Goal: Task Accomplishment & Management: Use online tool/utility

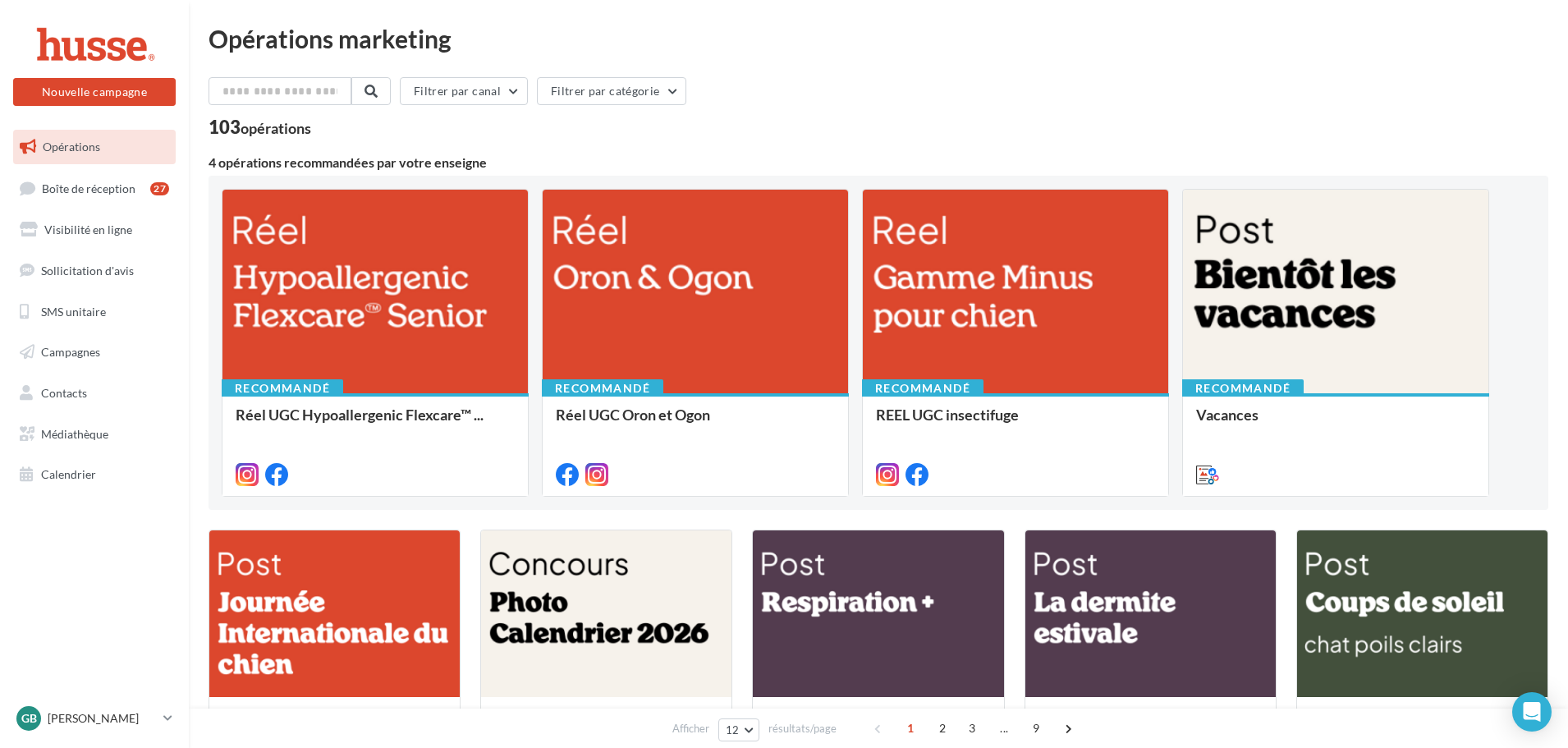
click at [457, 69] on div "Opérations marketing Filtrer par canal Filtrer par catégorie 103 opérations 4 o…" at bounding box center [878, 730] width 1340 height 1408
click at [456, 88] on button "Filtrer par canal" at bounding box center [464, 91] width 128 height 28
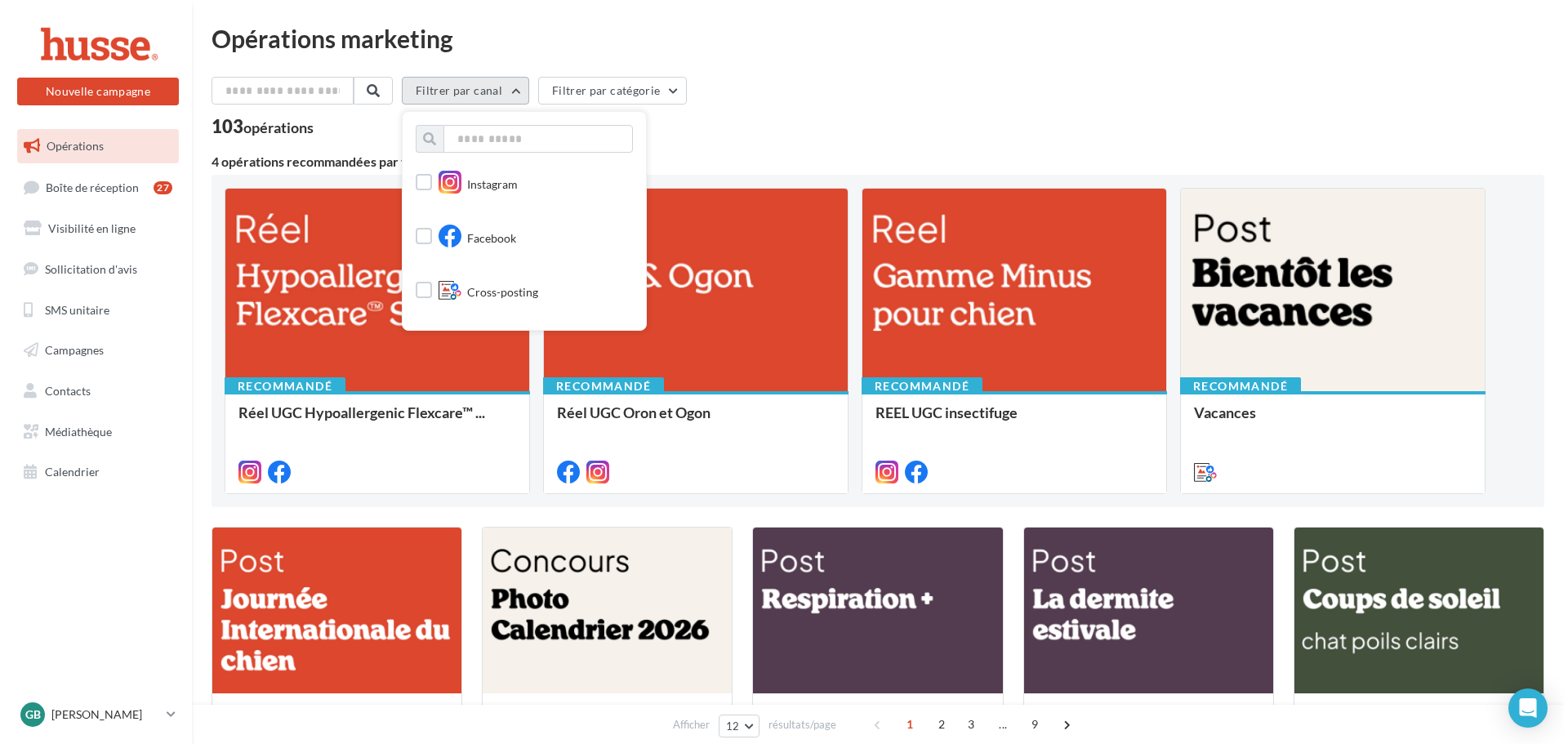
scroll to position [164, 0]
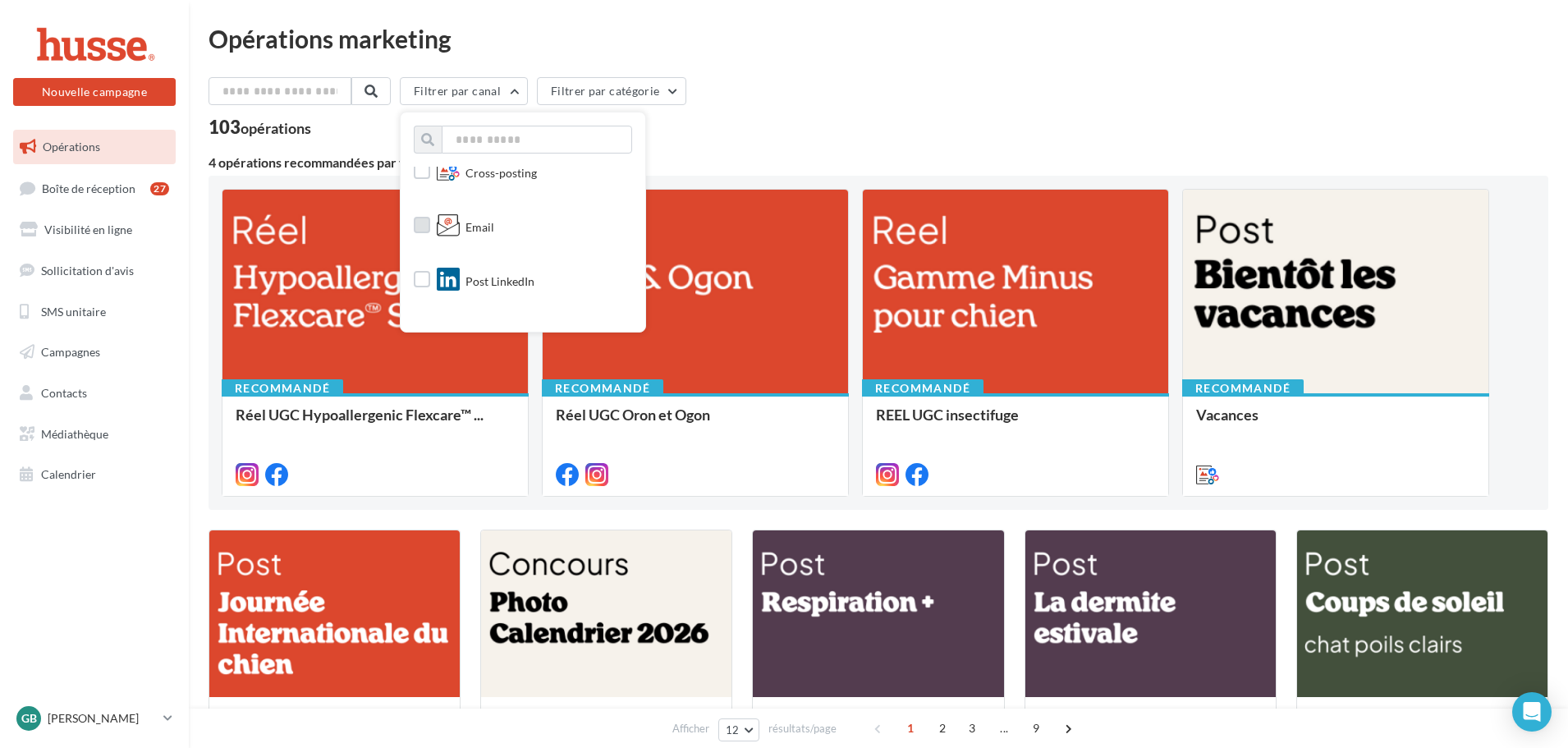
click at [430, 230] on label at bounding box center [421, 224] width 16 height 16
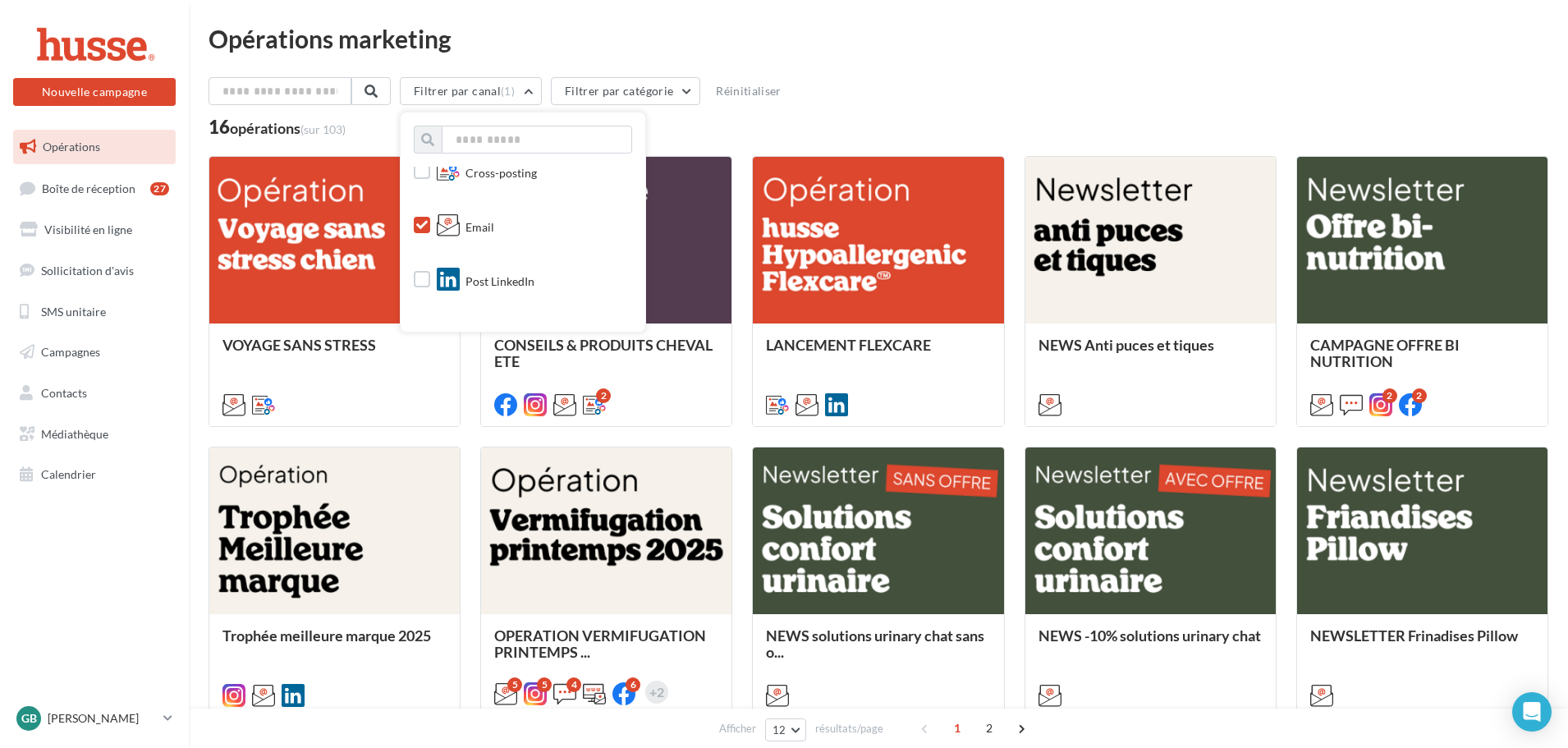
click at [834, 116] on div "Filtrer par canal (1) Tous les canaux Instagram Facebook Cross-posting Email Po…" at bounding box center [878, 106] width 1340 height 59
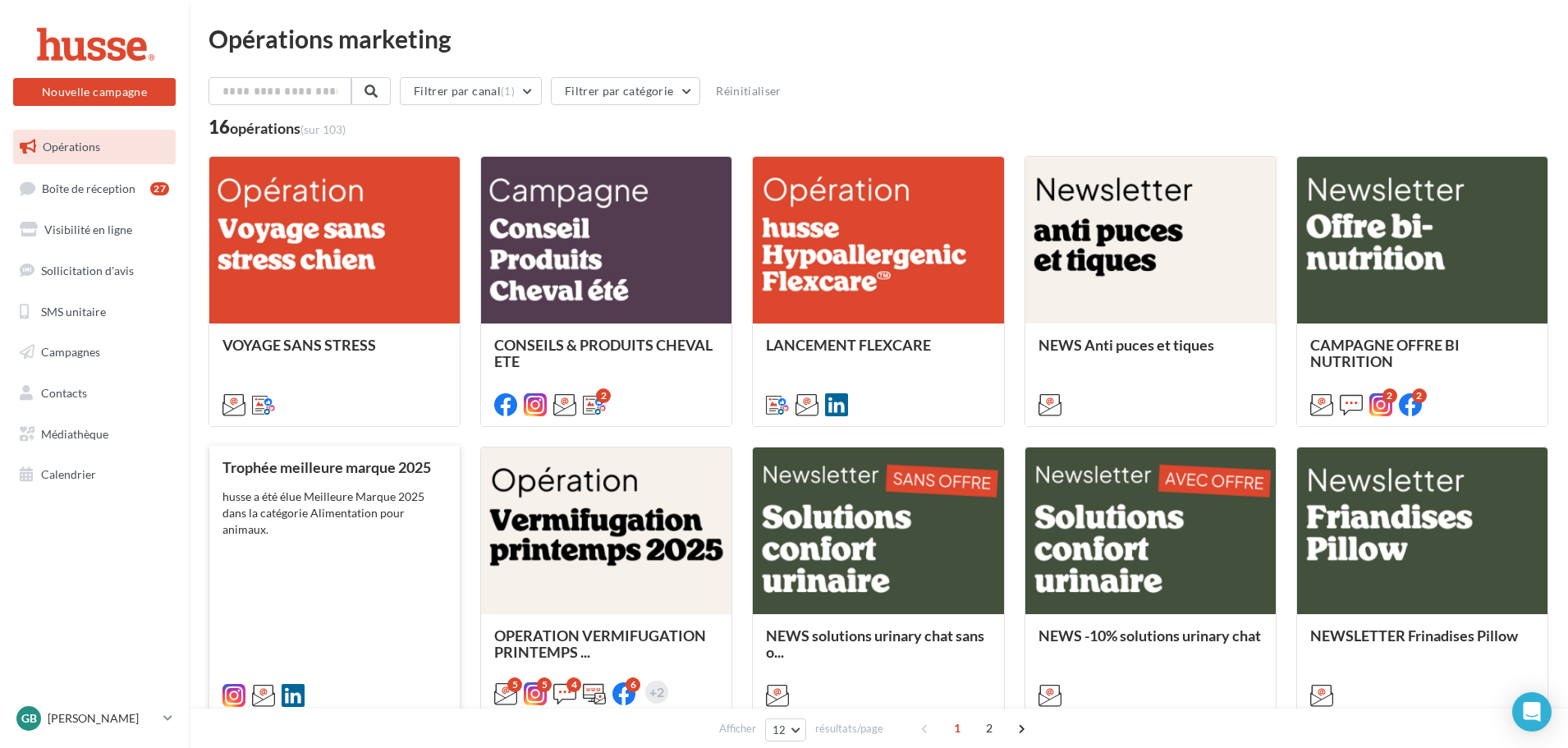
click at [361, 524] on div "husse a été élue Meilleure Marque 2025 dans la catégorie Alimentation pour anim…" at bounding box center [335, 513] width 225 height 49
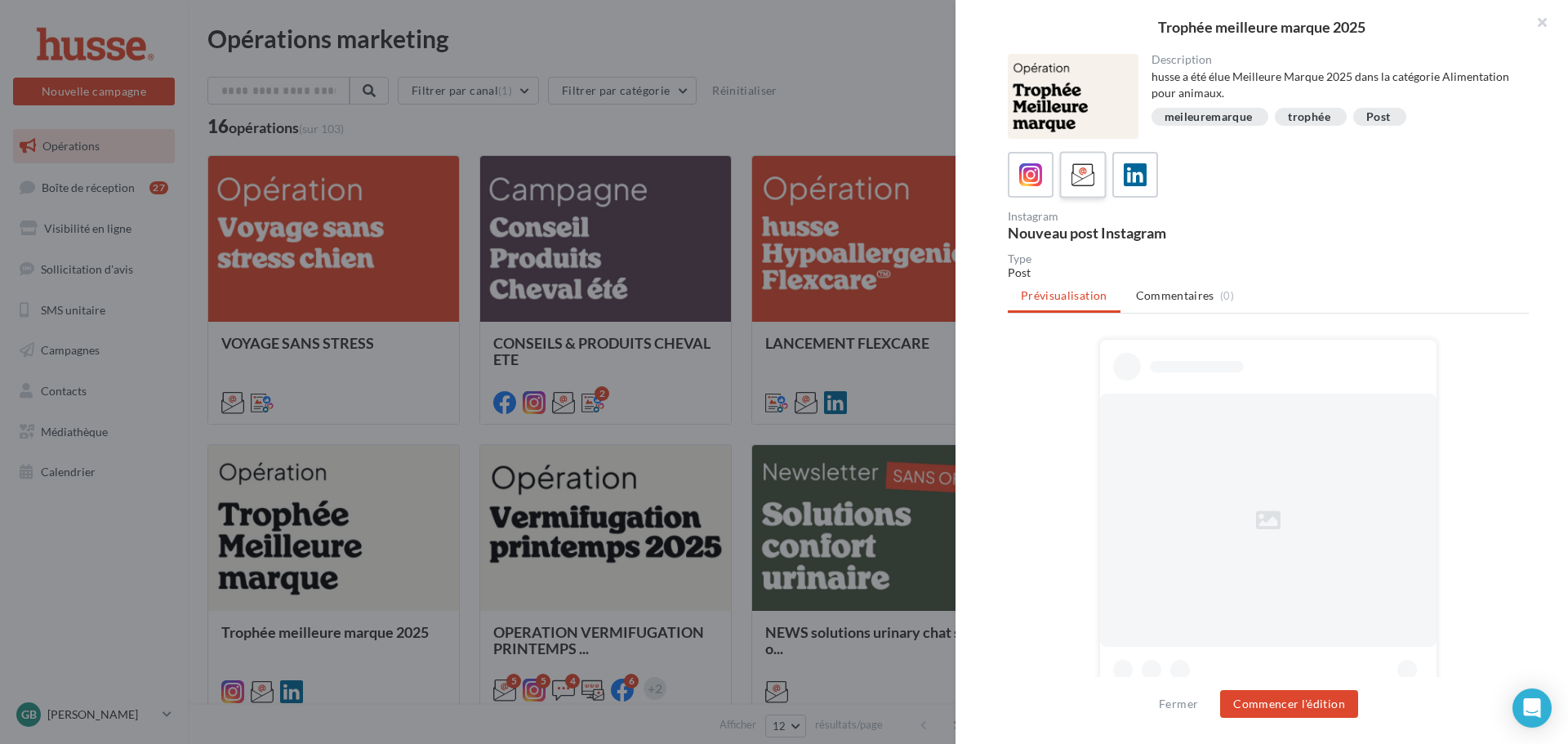
click at [1092, 182] on icon at bounding box center [1083, 175] width 24 height 24
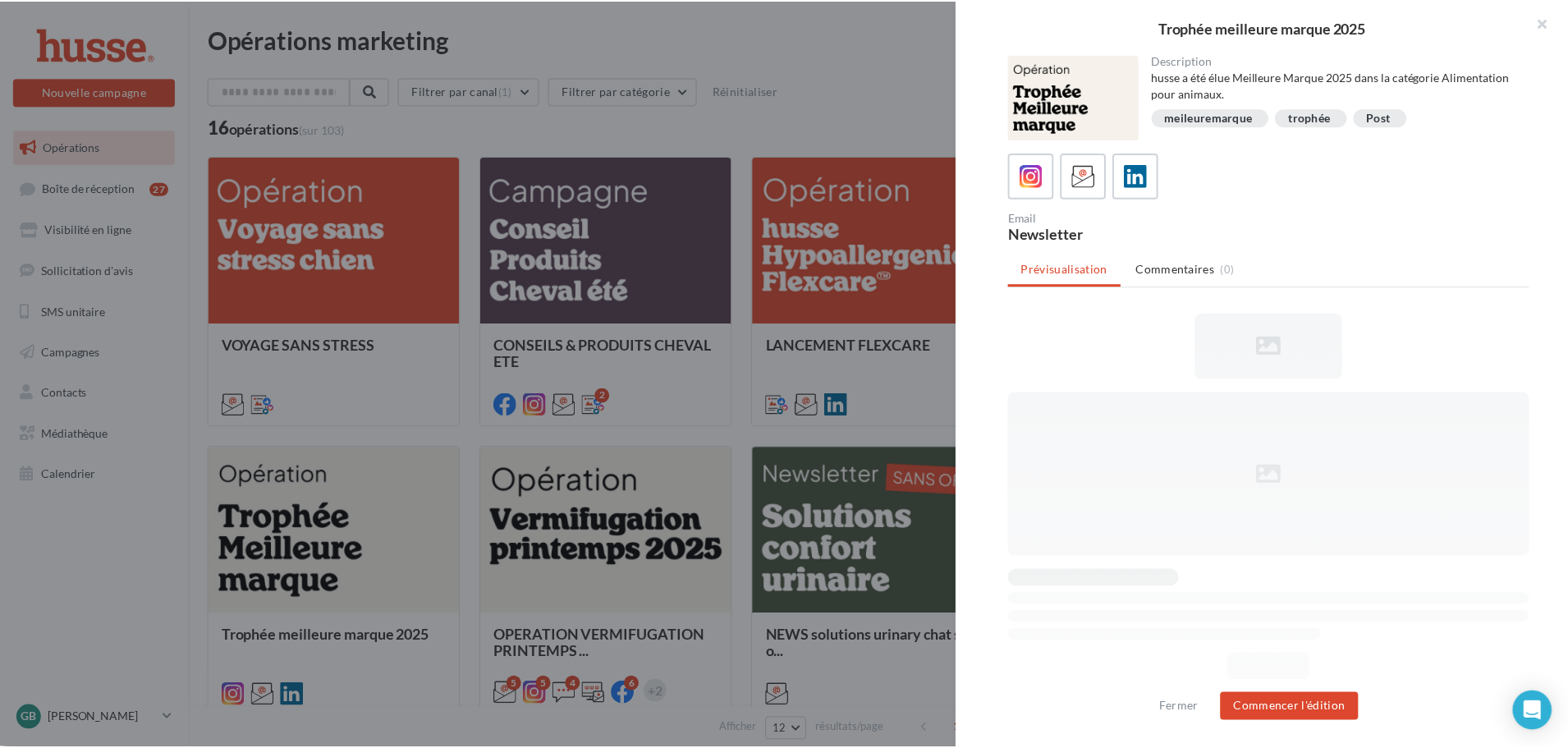
scroll to position [0, 0]
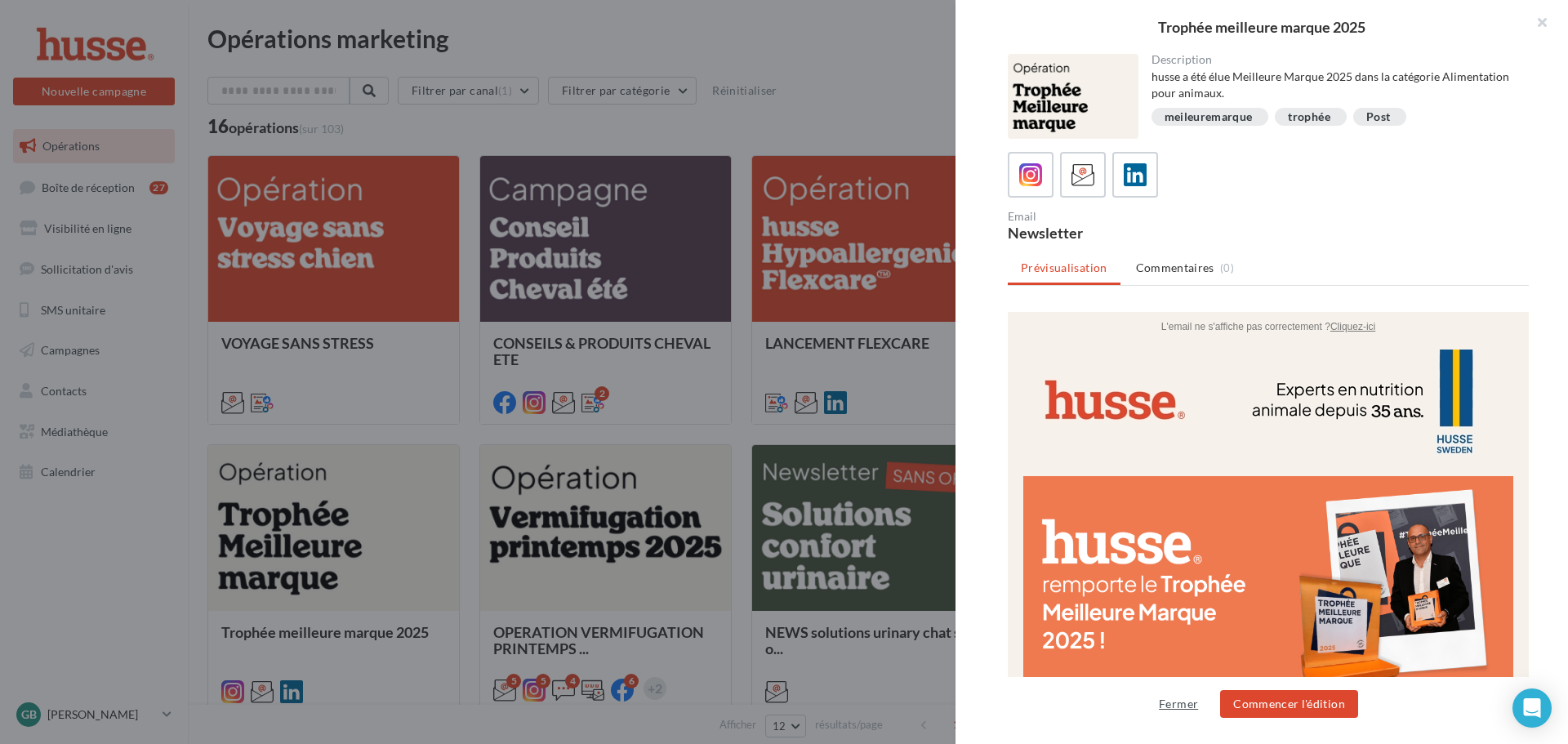
click at [1166, 697] on button "Fermer" at bounding box center [1178, 704] width 52 height 19
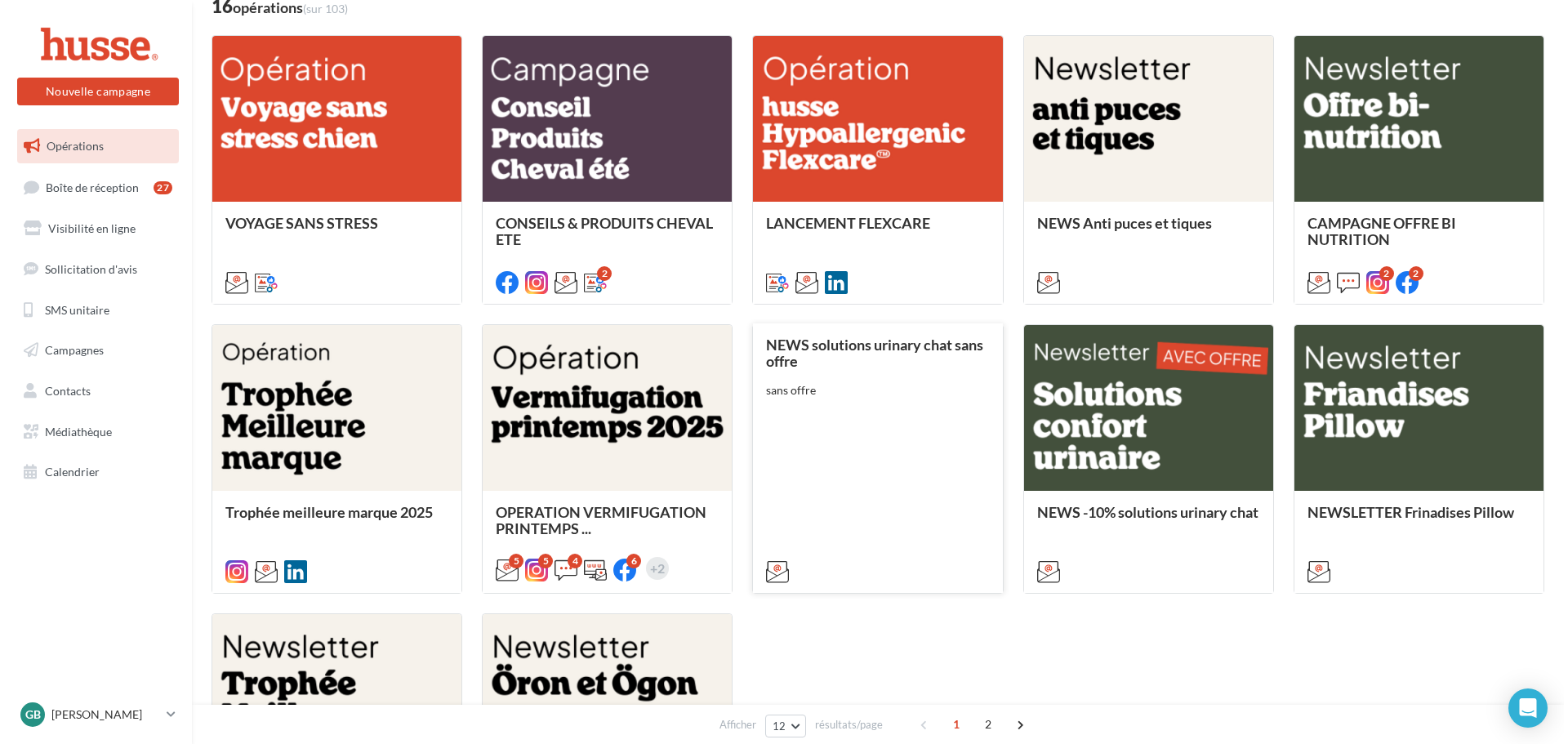
scroll to position [164, 0]
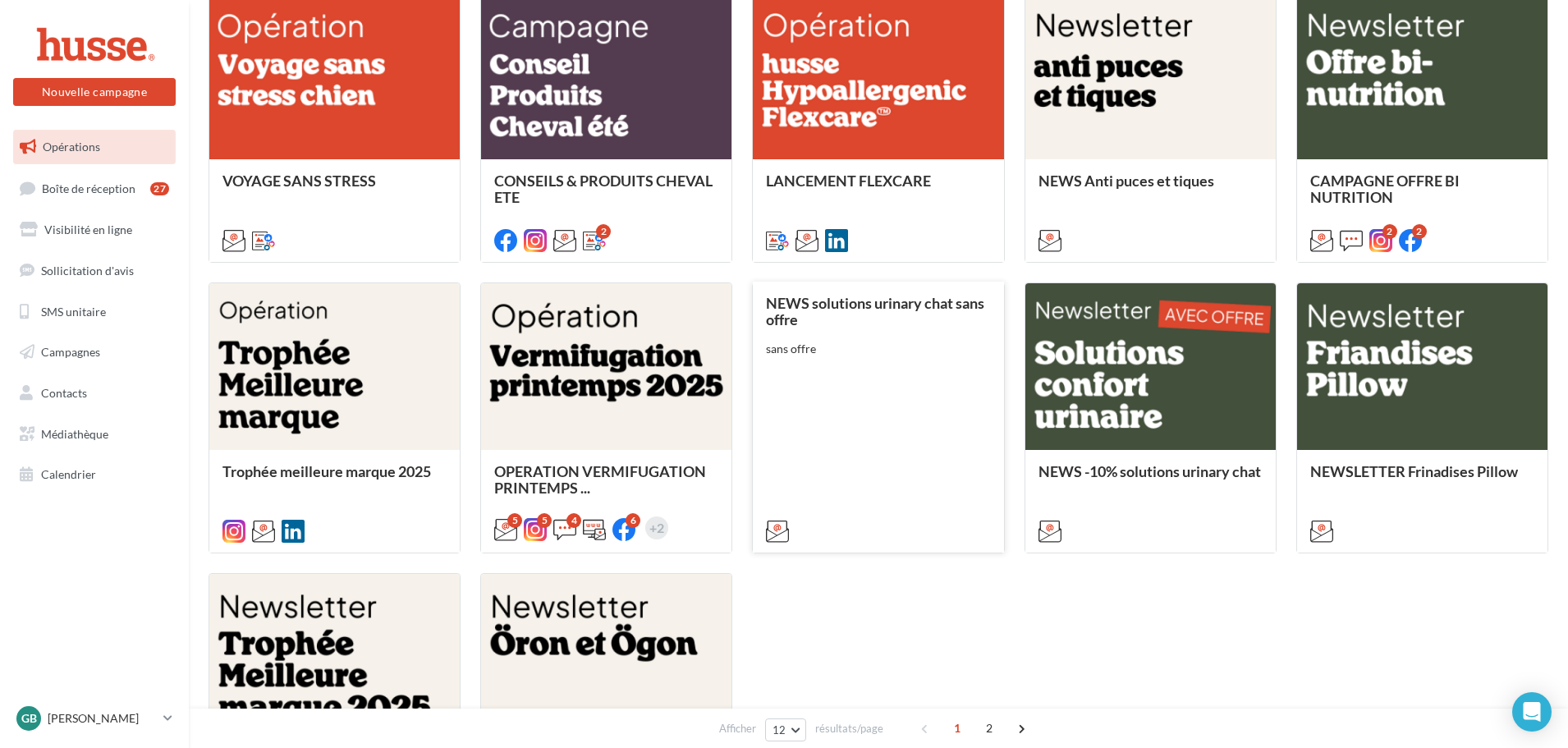
click at [874, 463] on div "NEWS solutions urinary chat sans offre sans offre" at bounding box center [878, 416] width 225 height 243
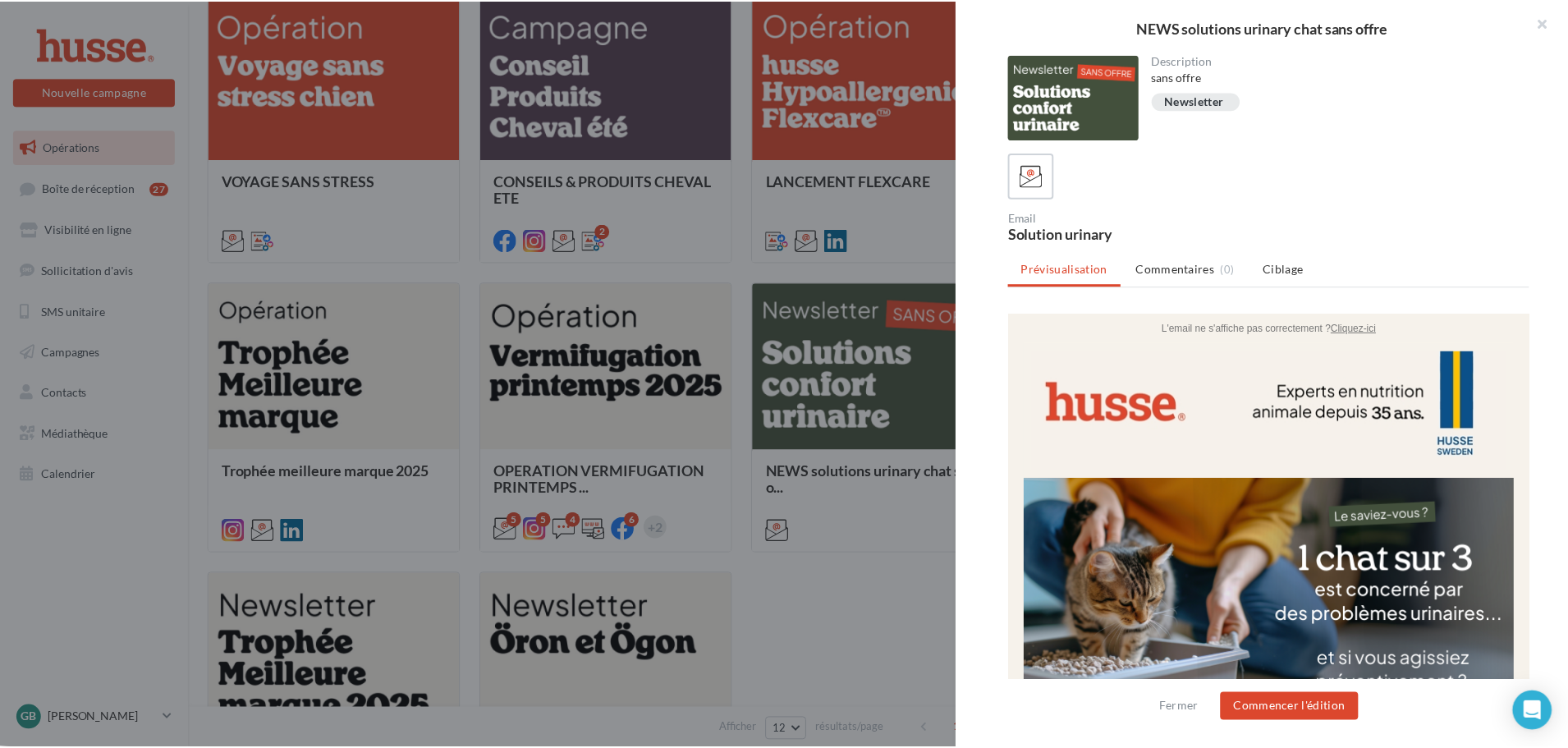
scroll to position [0, 0]
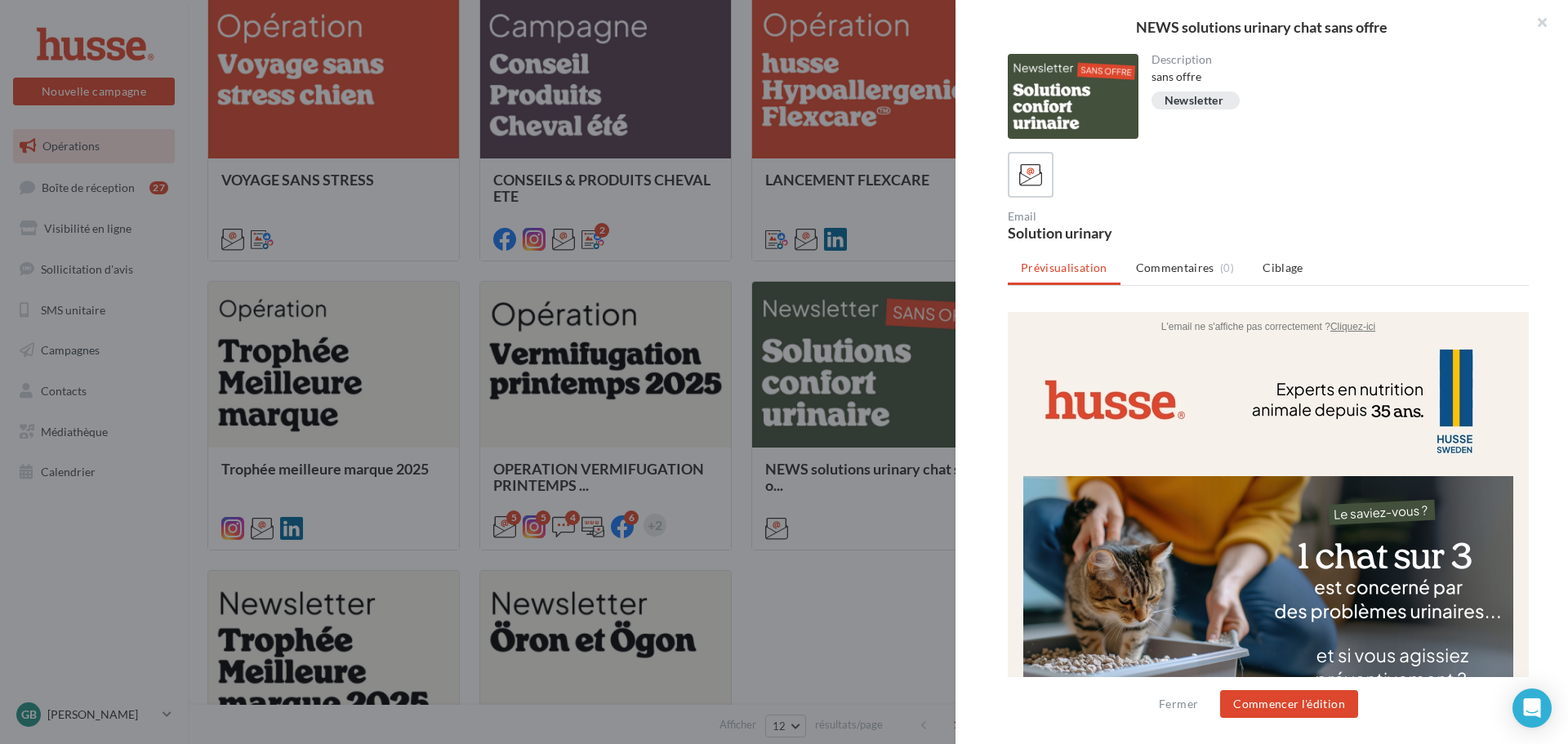
click at [1176, 715] on div "Fermer Commencer l'édition" at bounding box center [1261, 704] width 218 height 28
click at [1179, 707] on button "Fermer" at bounding box center [1178, 704] width 52 height 19
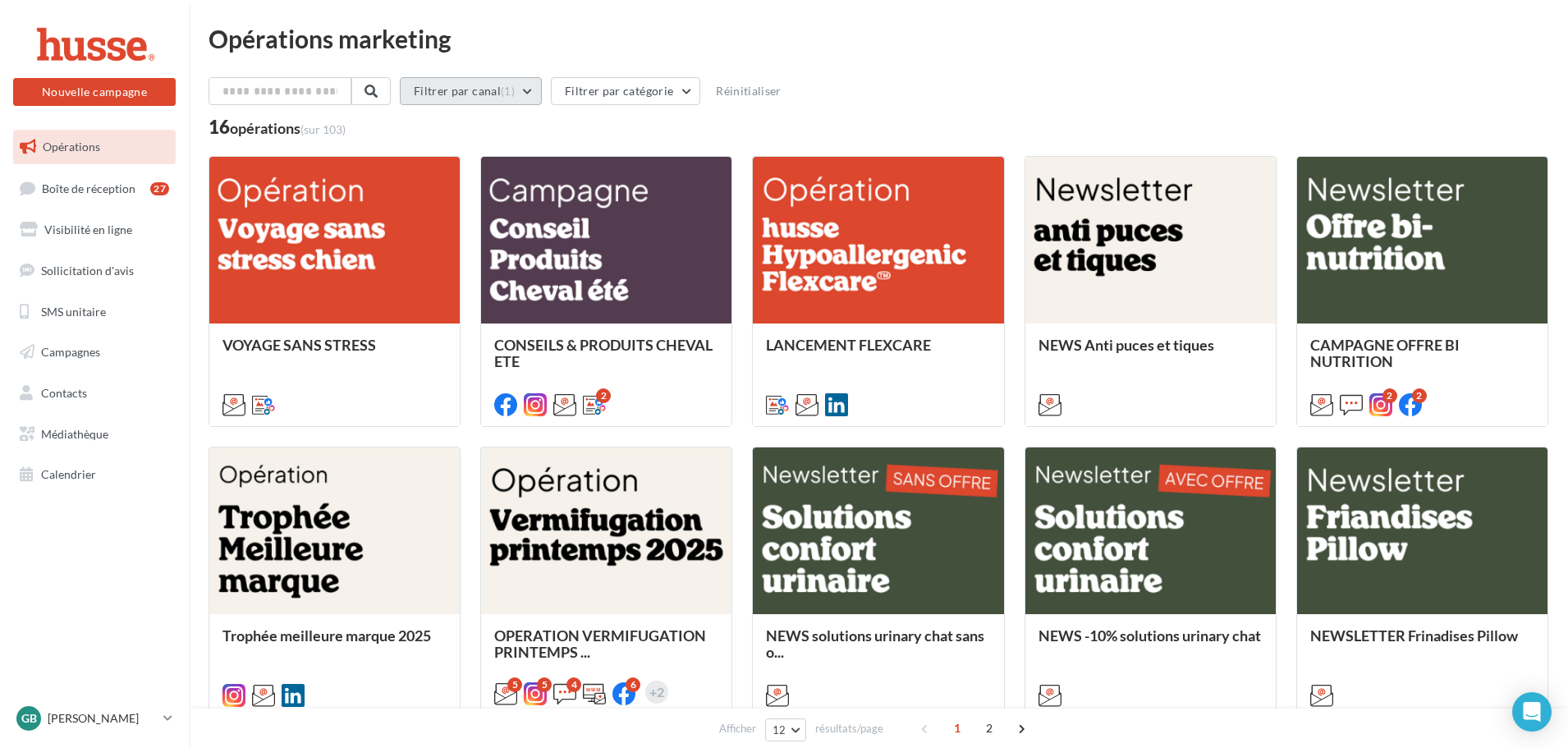
click at [473, 84] on button "Filtrer par canal (1)" at bounding box center [470, 91] width 142 height 28
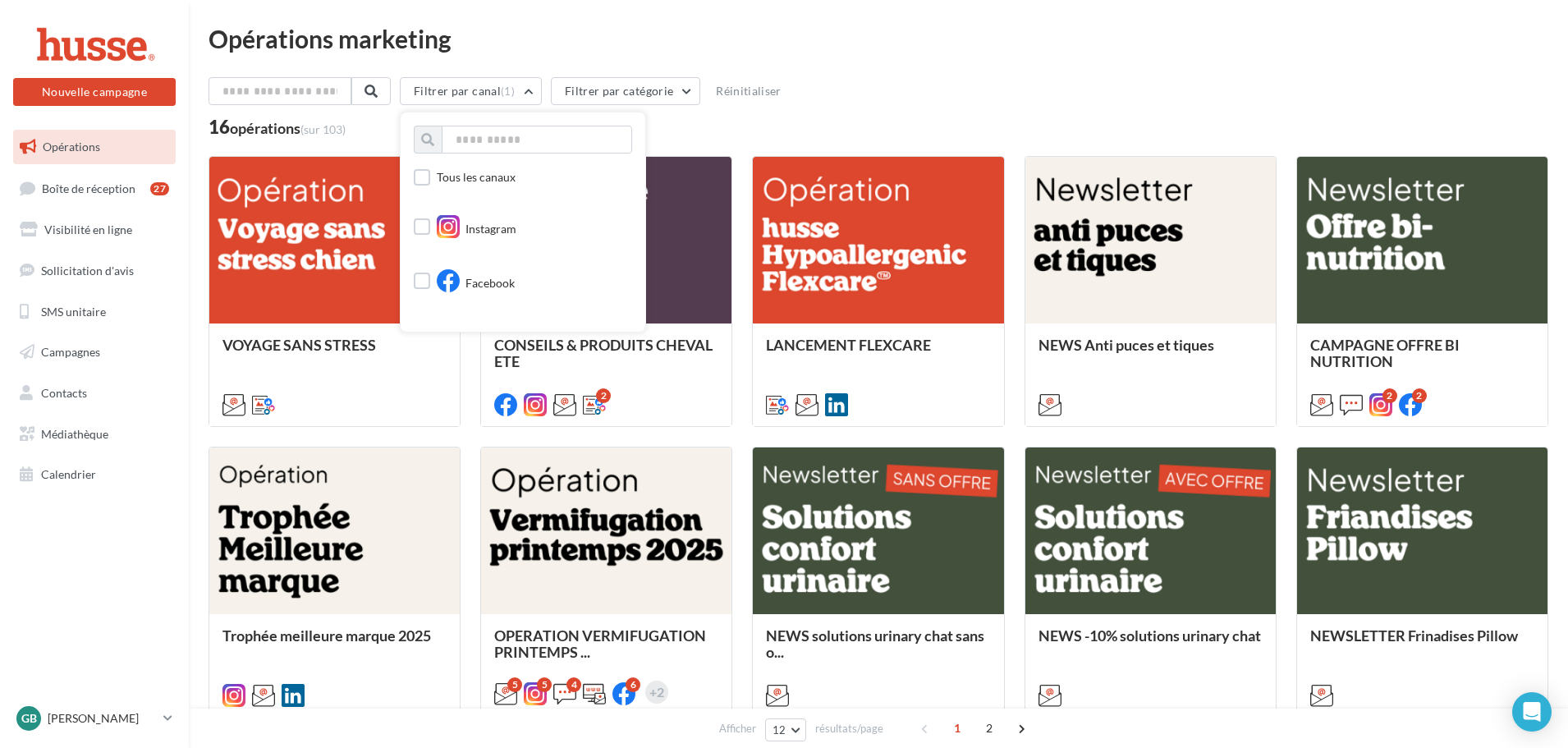
scroll to position [82, 0]
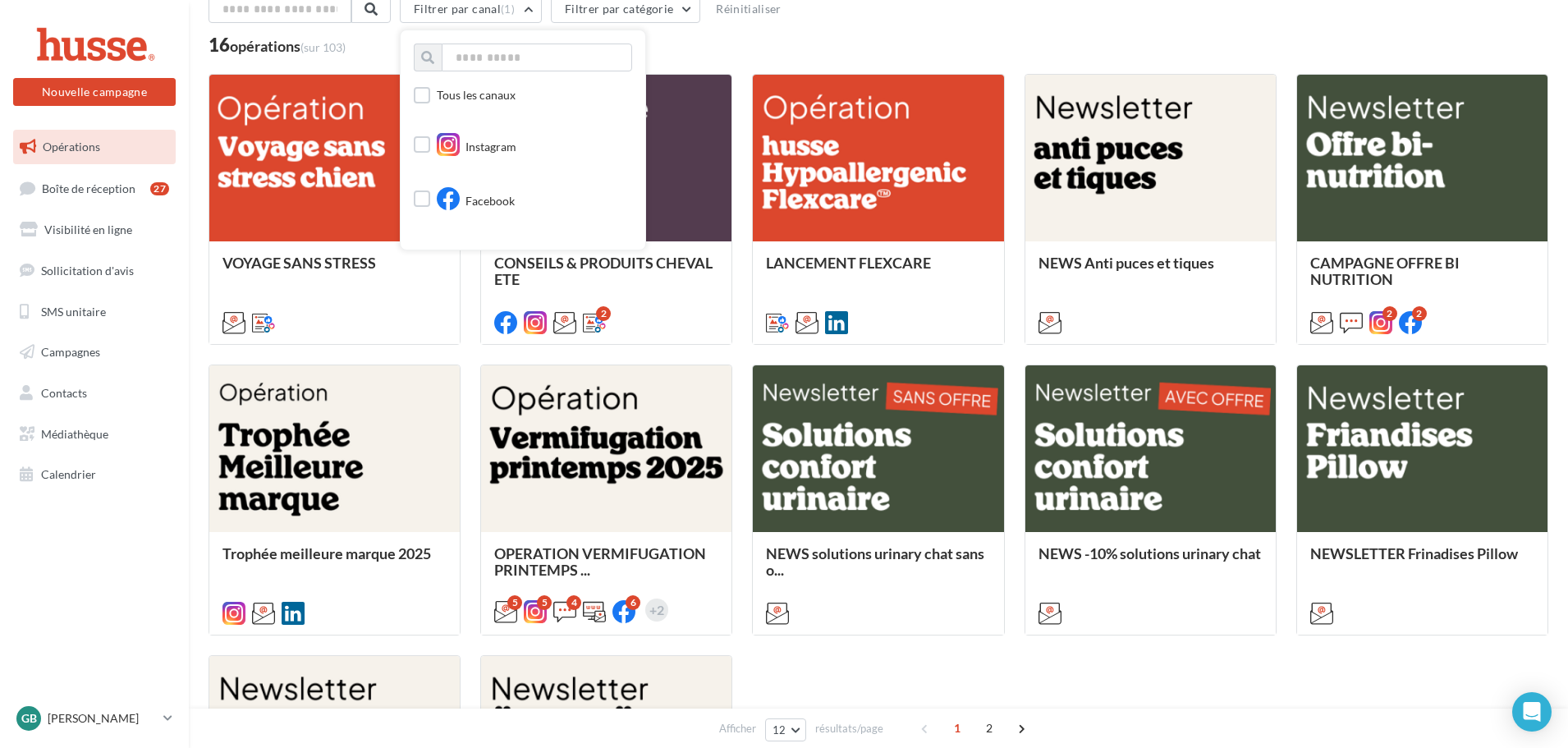
click at [735, 35] on div "Filtrer par canal (1) Tous les canaux Instagram Facebook Cross-posting Email Po…" at bounding box center [878, 24] width 1340 height 59
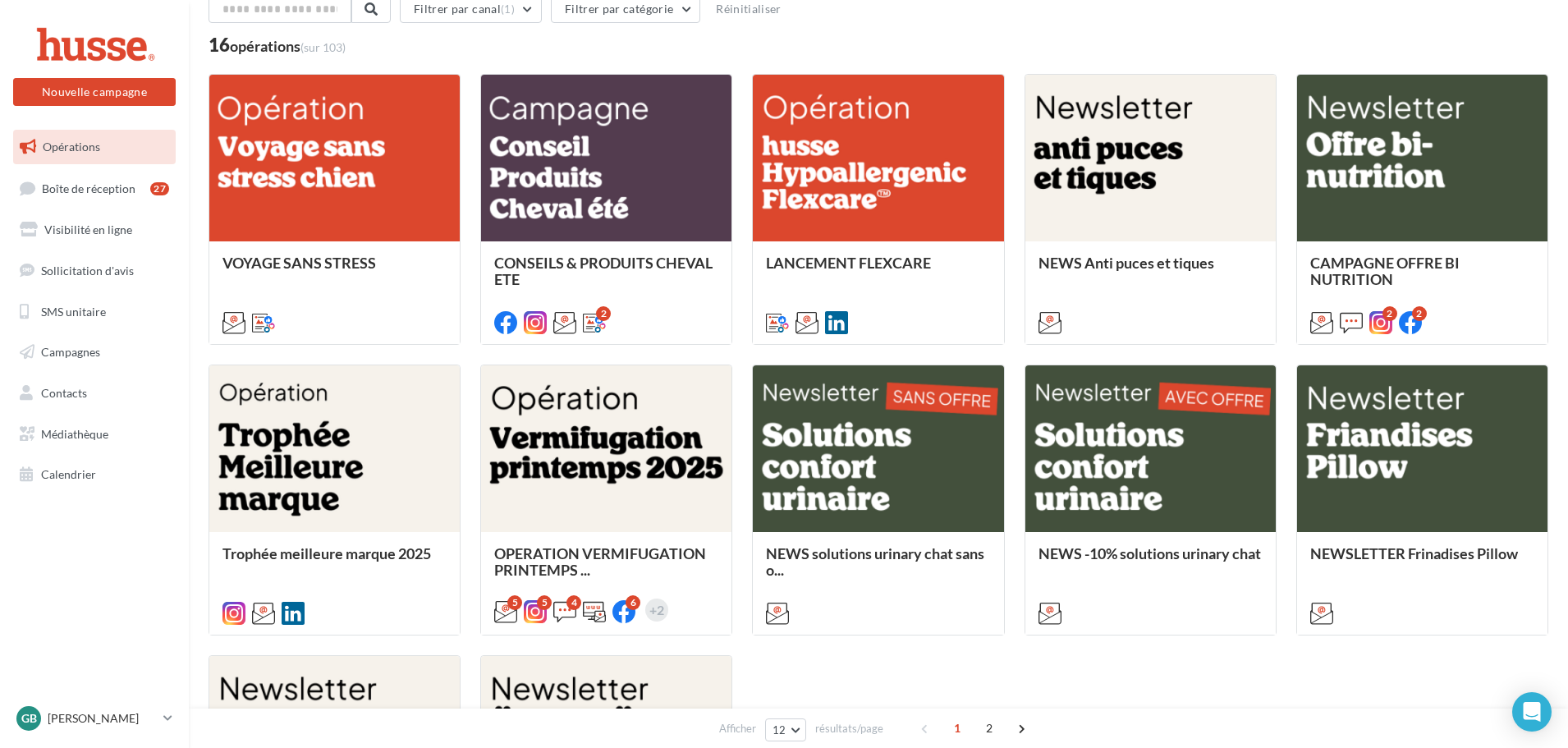
scroll to position [0, 0]
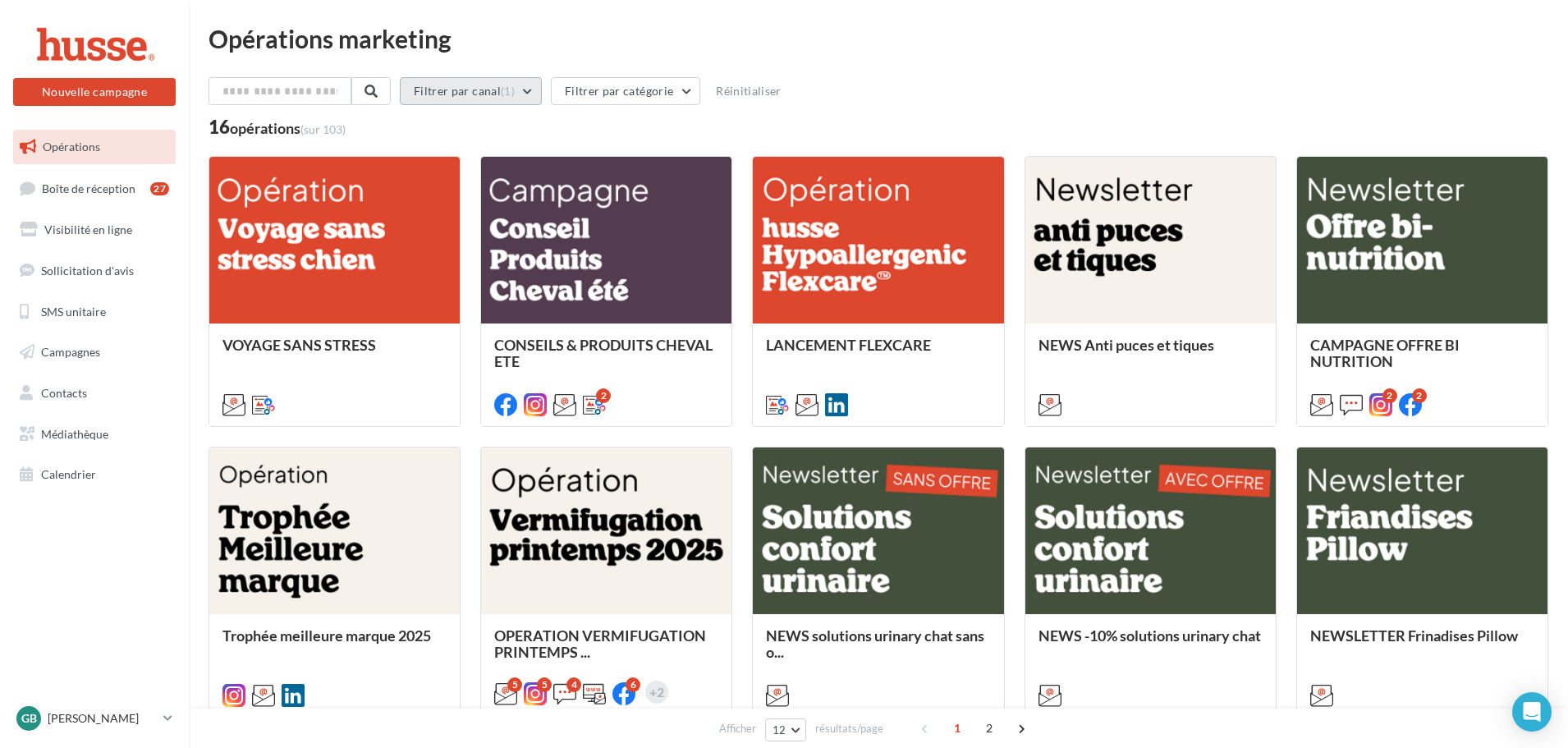
click at [515, 95] on span "(1)" at bounding box center [507, 91] width 14 height 14
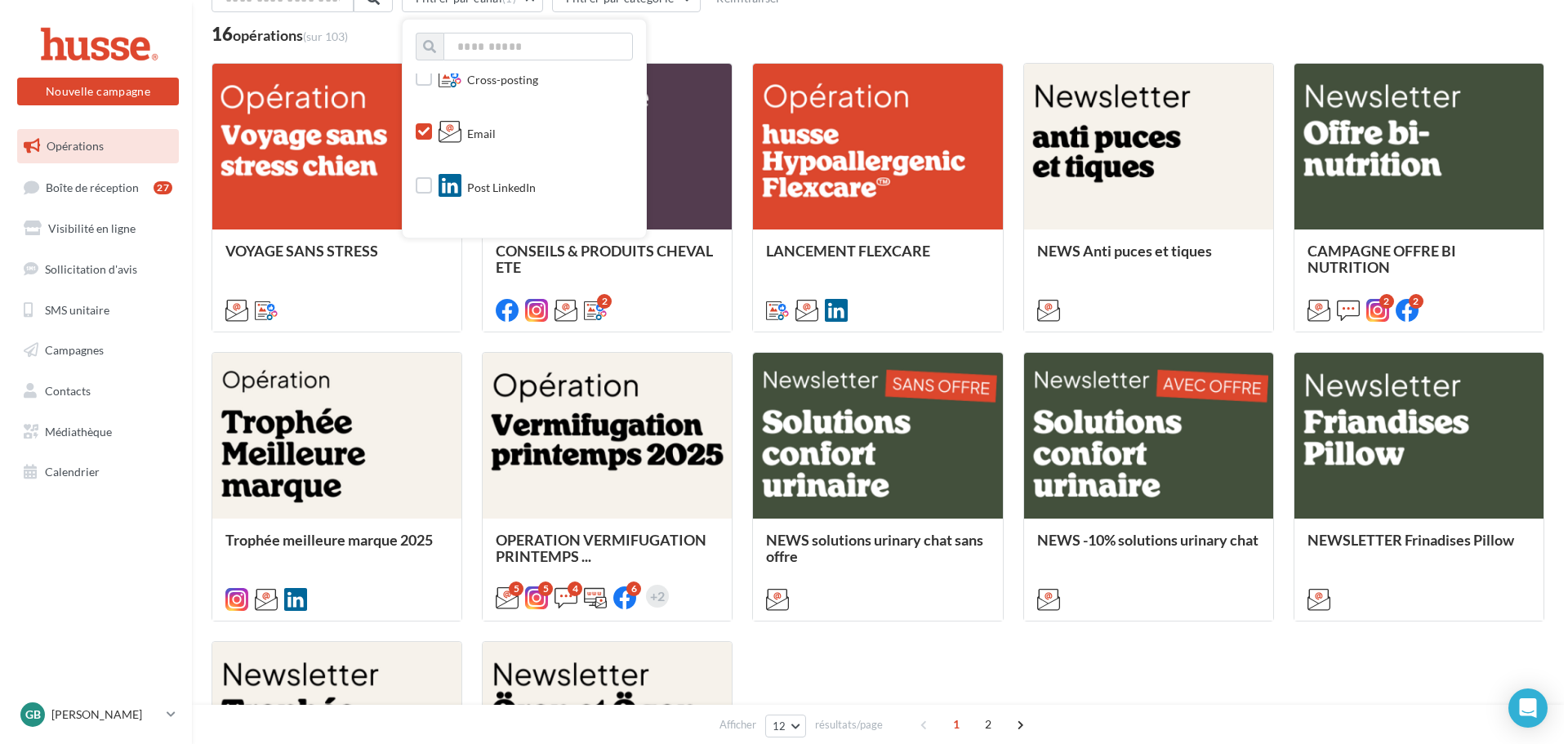
scroll to position [164, 0]
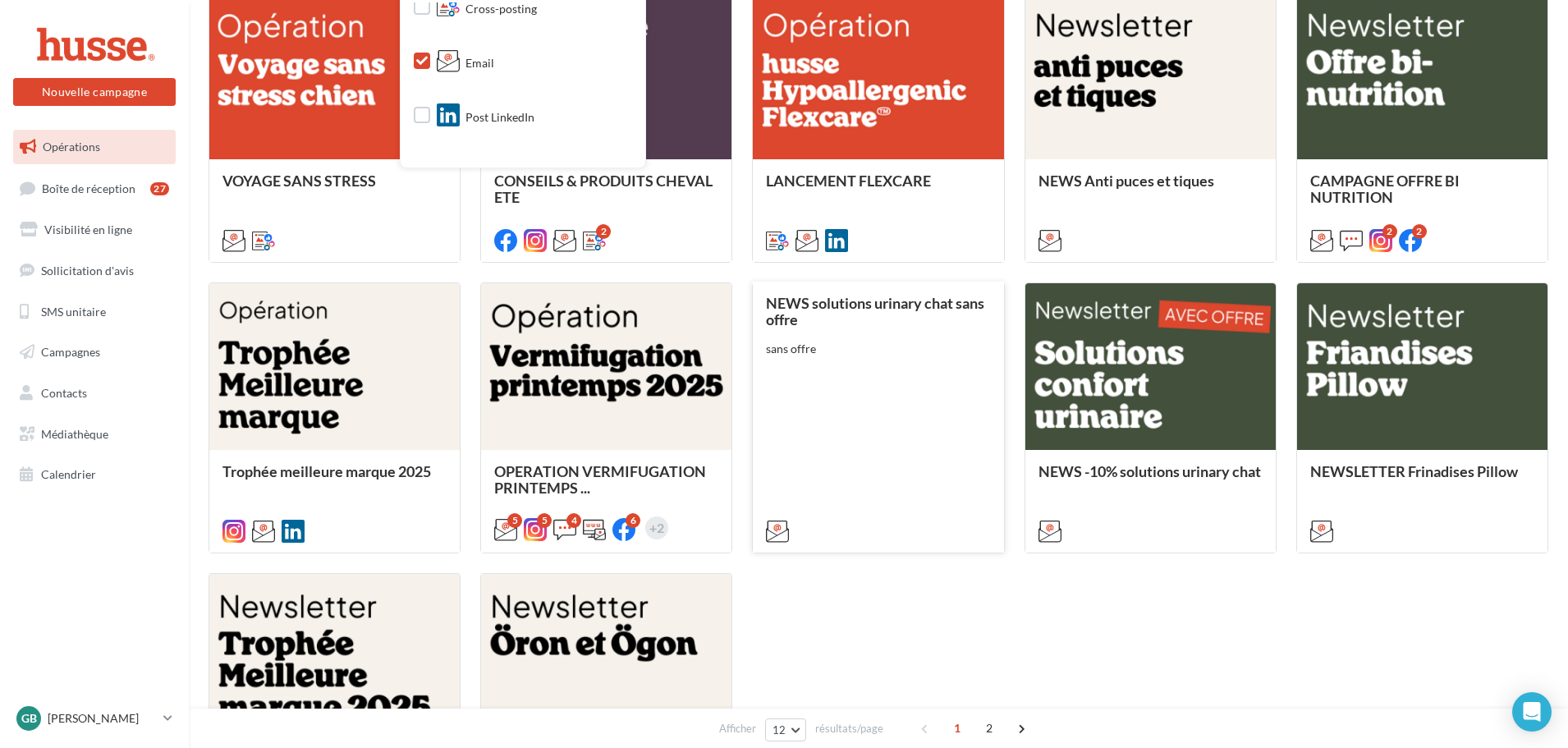
click at [879, 481] on div "NEWS solutions urinary chat sans offre sans offre" at bounding box center [878, 416] width 225 height 243
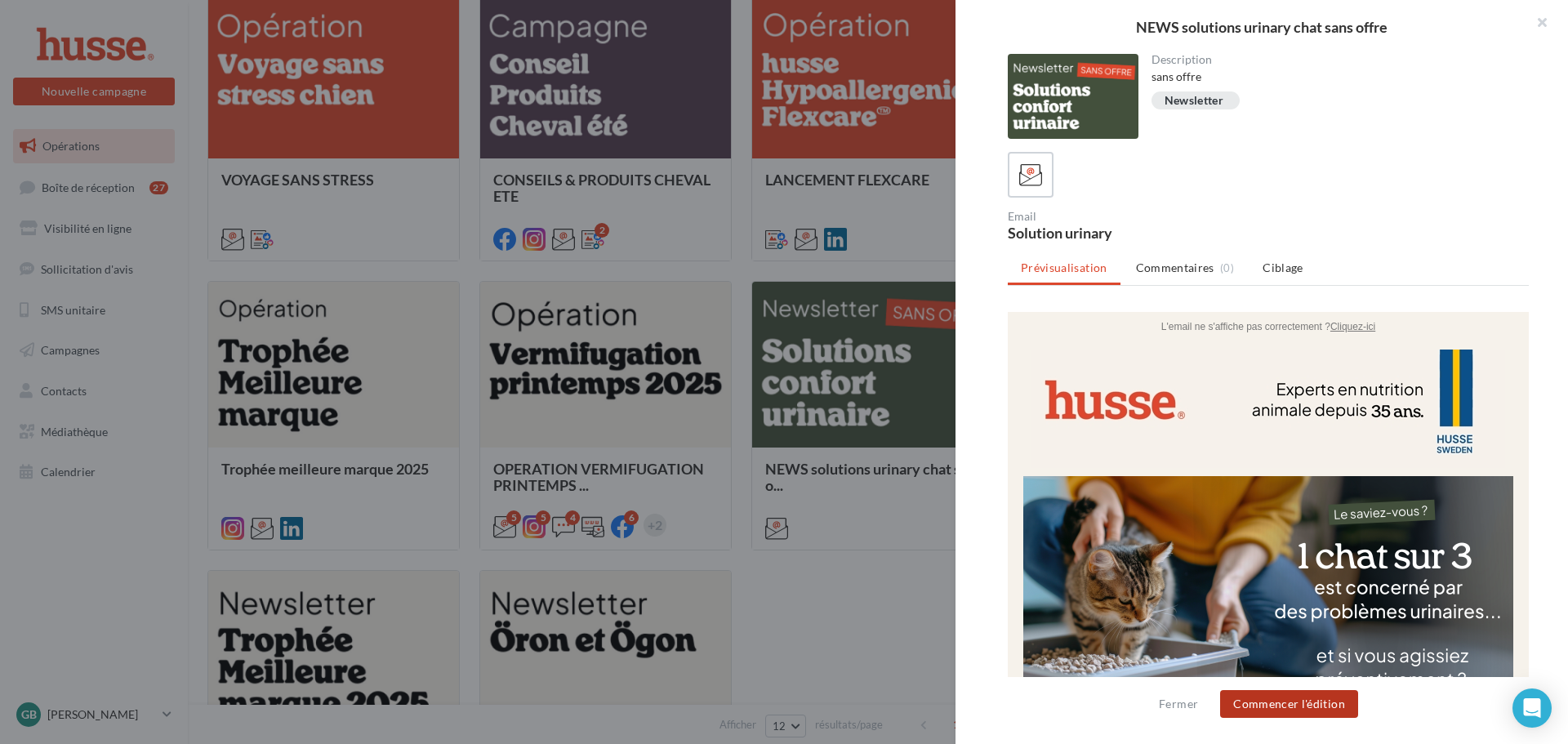
scroll to position [0, 0]
click at [1315, 696] on button "Commencer l'édition" at bounding box center [1288, 704] width 138 height 28
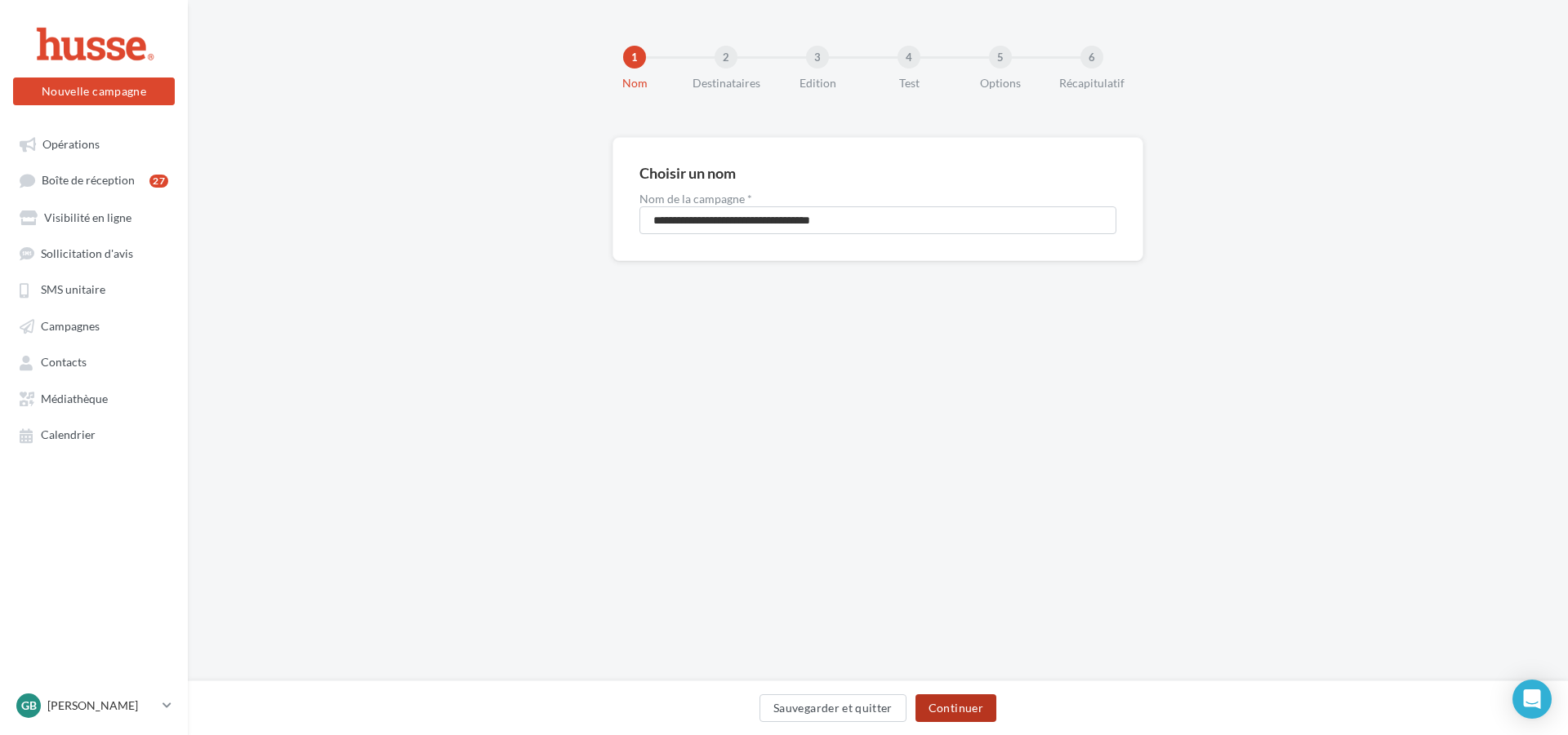
click at [936, 707] on button "Continuer" at bounding box center [956, 708] width 81 height 28
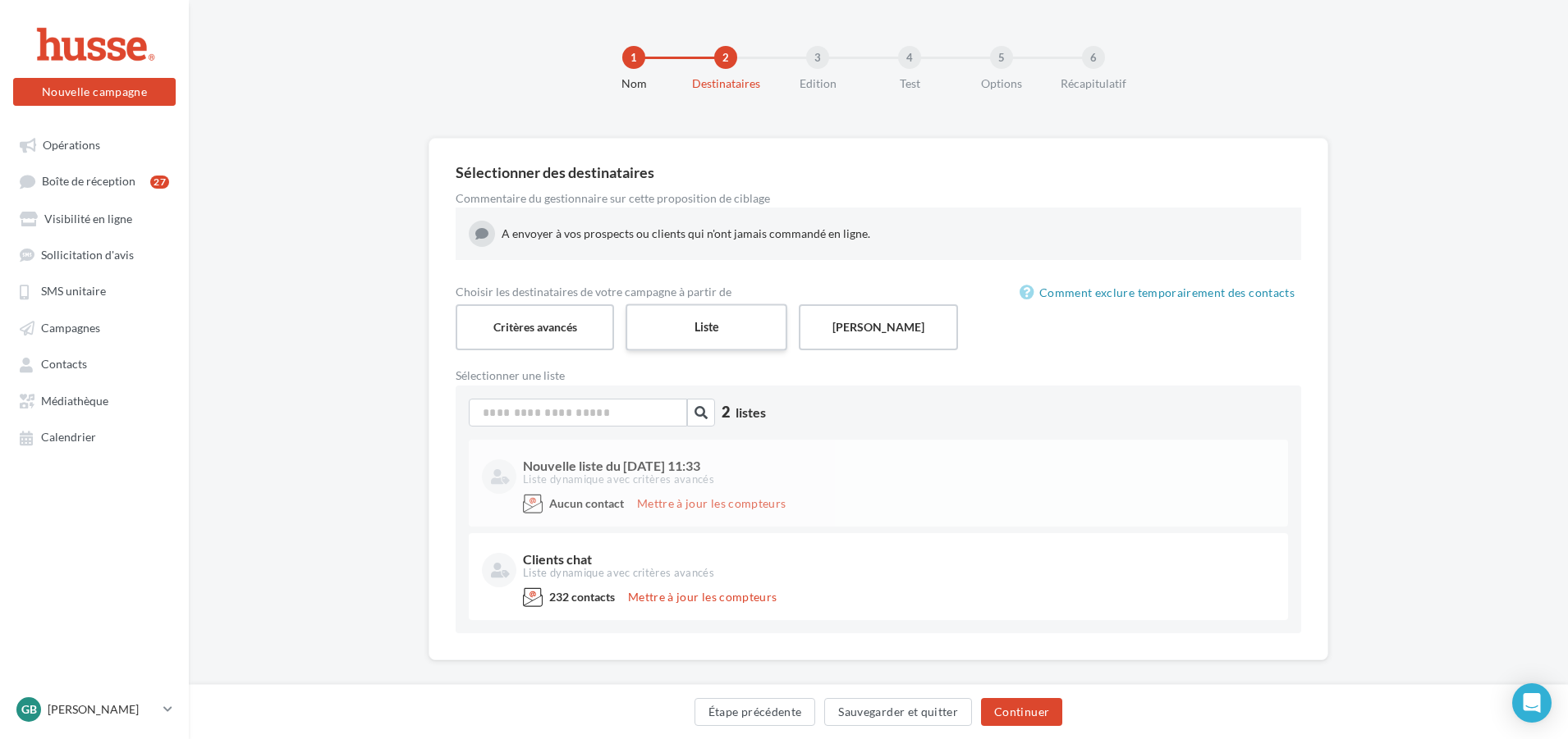
drag, startPoint x: 497, startPoint y: 324, endPoint x: 657, endPoint y: 347, distance: 161.6
click at [497, 324] on label "Critères avancés" at bounding box center [535, 327] width 159 height 45
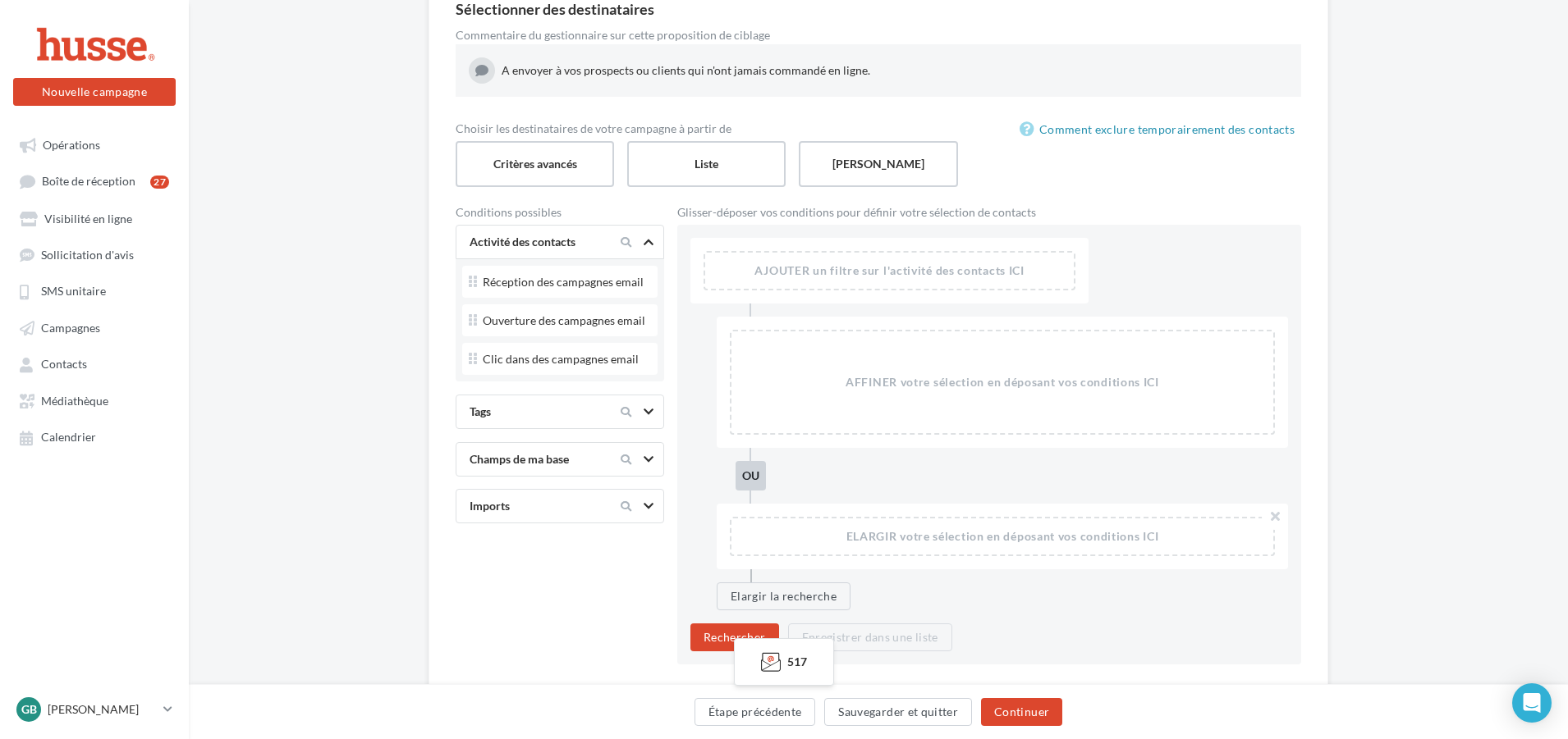
scroll to position [164, 0]
click at [534, 407] on div "Tags" at bounding box center [531, 410] width 137 height 16
click at [539, 408] on div "Champs de ma base" at bounding box center [531, 401] width 137 height 16
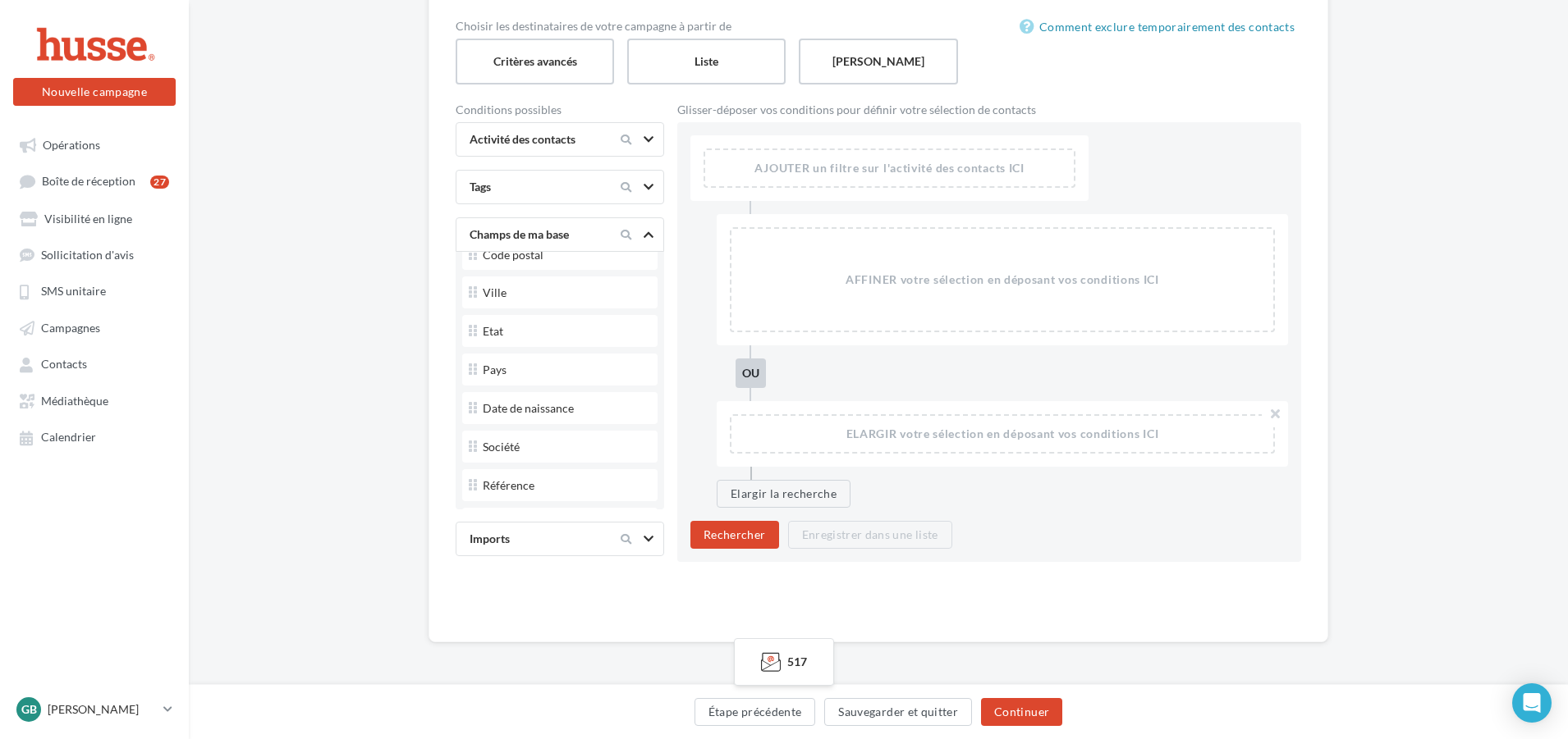
scroll to position [402, 0]
click at [71, 338] on link "Campagnes" at bounding box center [94, 327] width 169 height 30
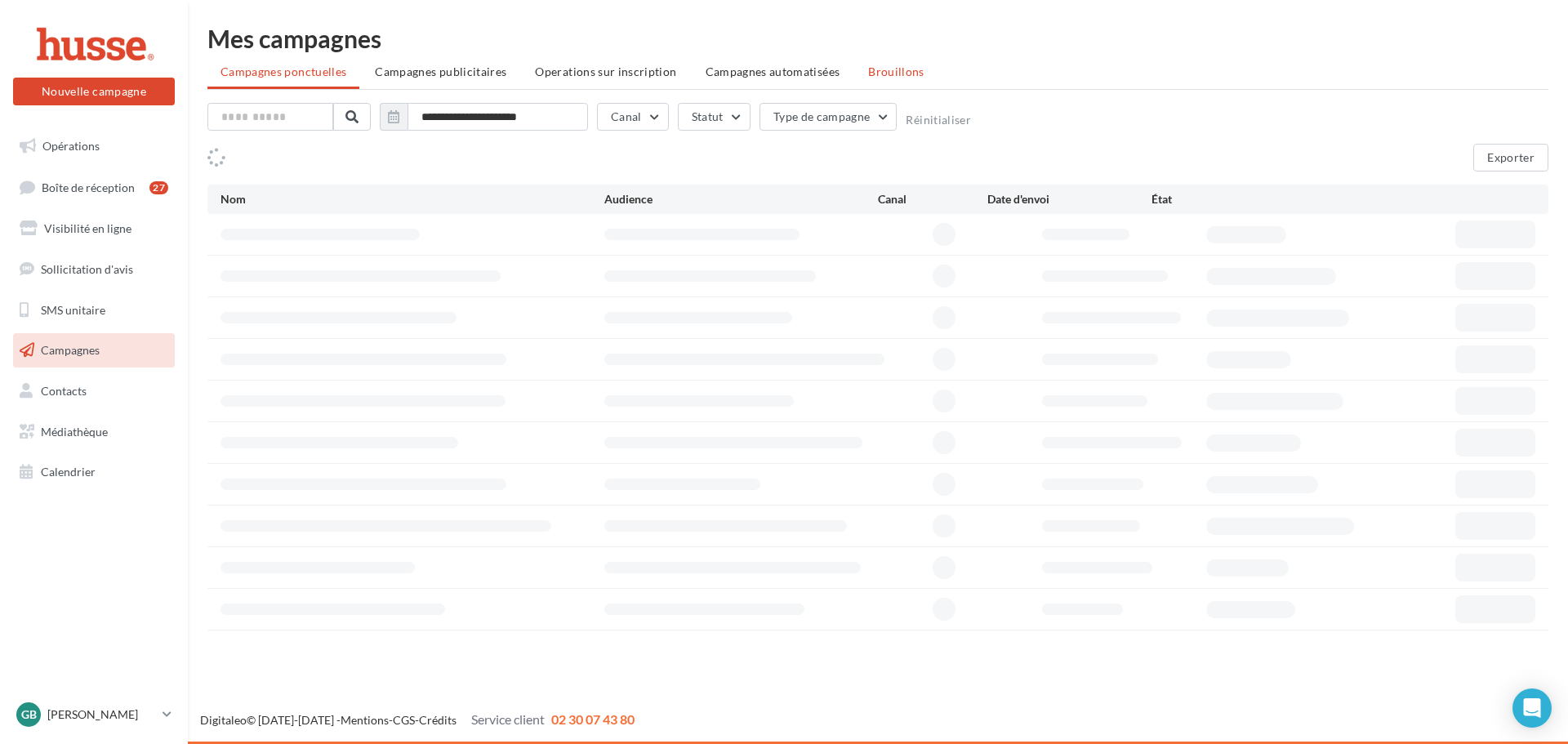
click at [863, 63] on li "Brouillons" at bounding box center [896, 71] width 83 height 30
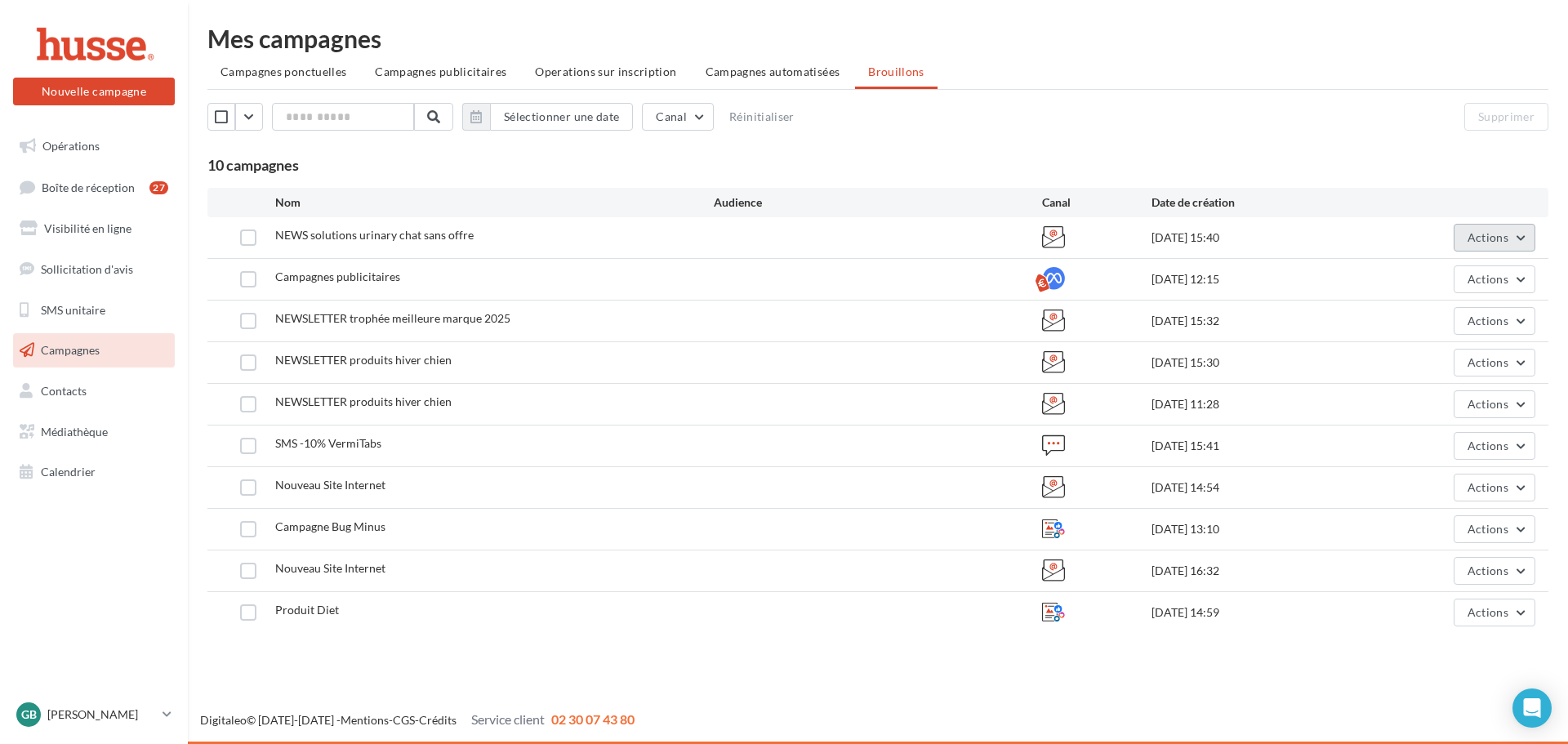
click at [1471, 244] on button "Actions" at bounding box center [1494, 237] width 82 height 28
click at [1451, 398] on button "Supprimer" at bounding box center [1453, 403] width 164 height 42
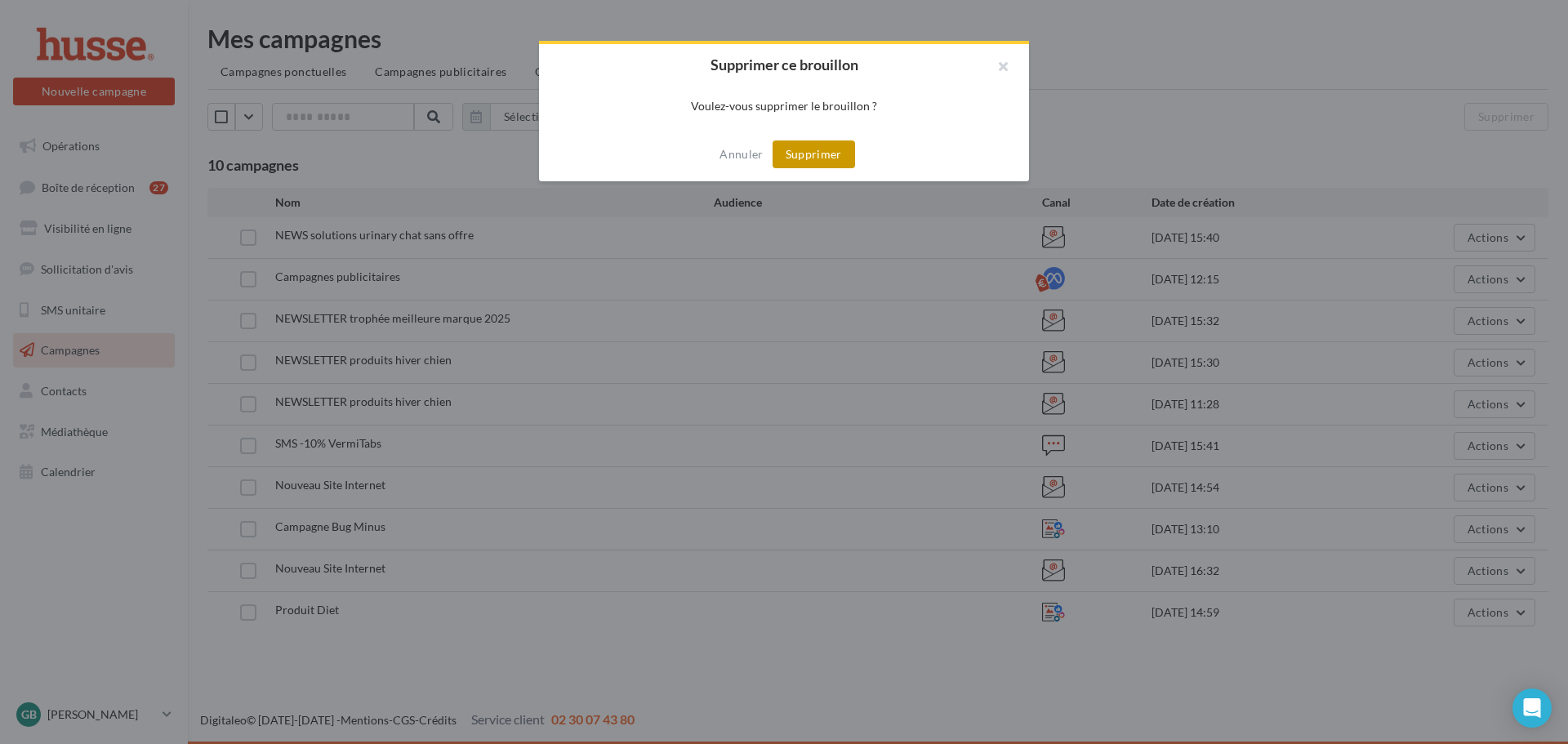
click at [802, 154] on button "Supprimer" at bounding box center [813, 154] width 83 height 28
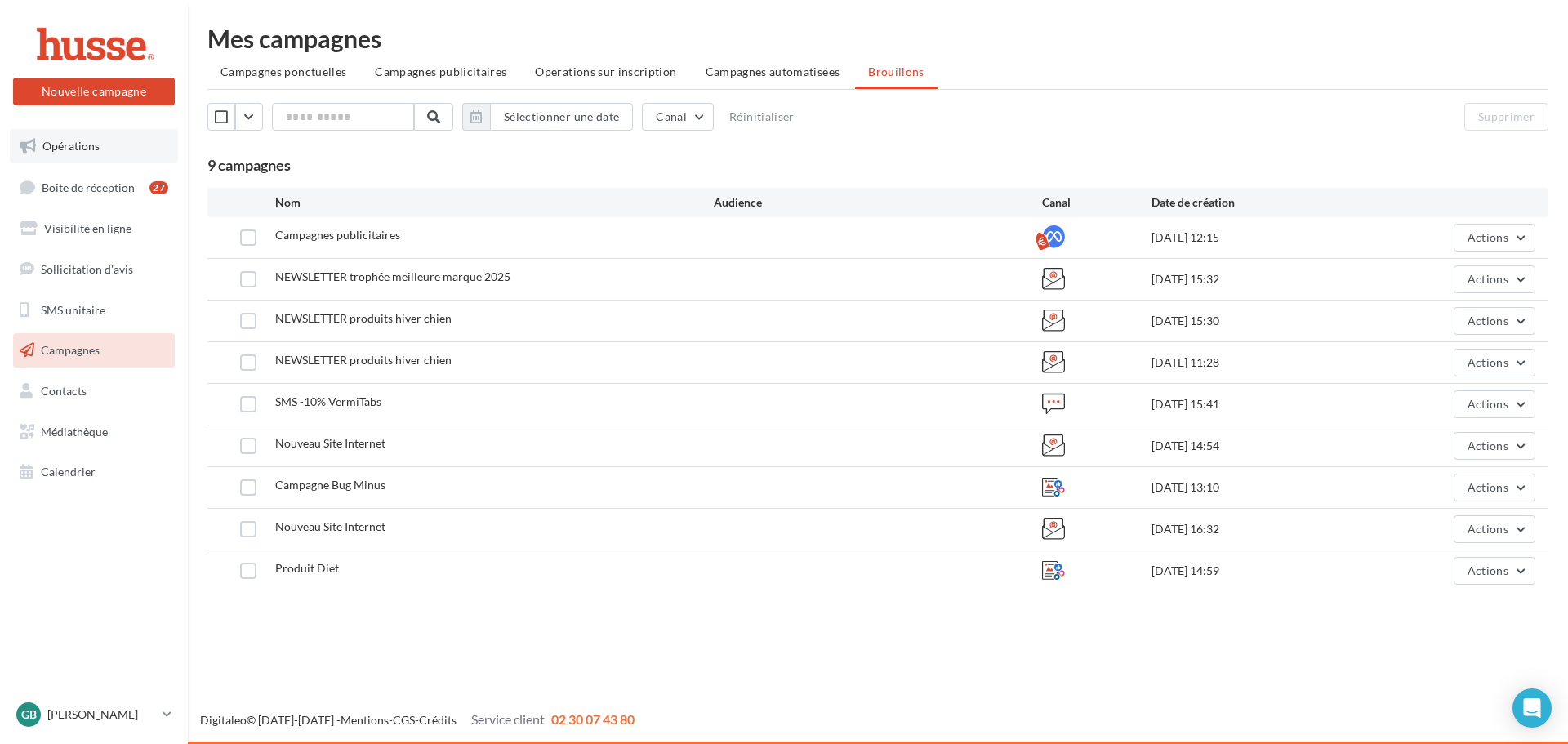
click at [84, 157] on link "Opérations" at bounding box center [93, 146] width 168 height 35
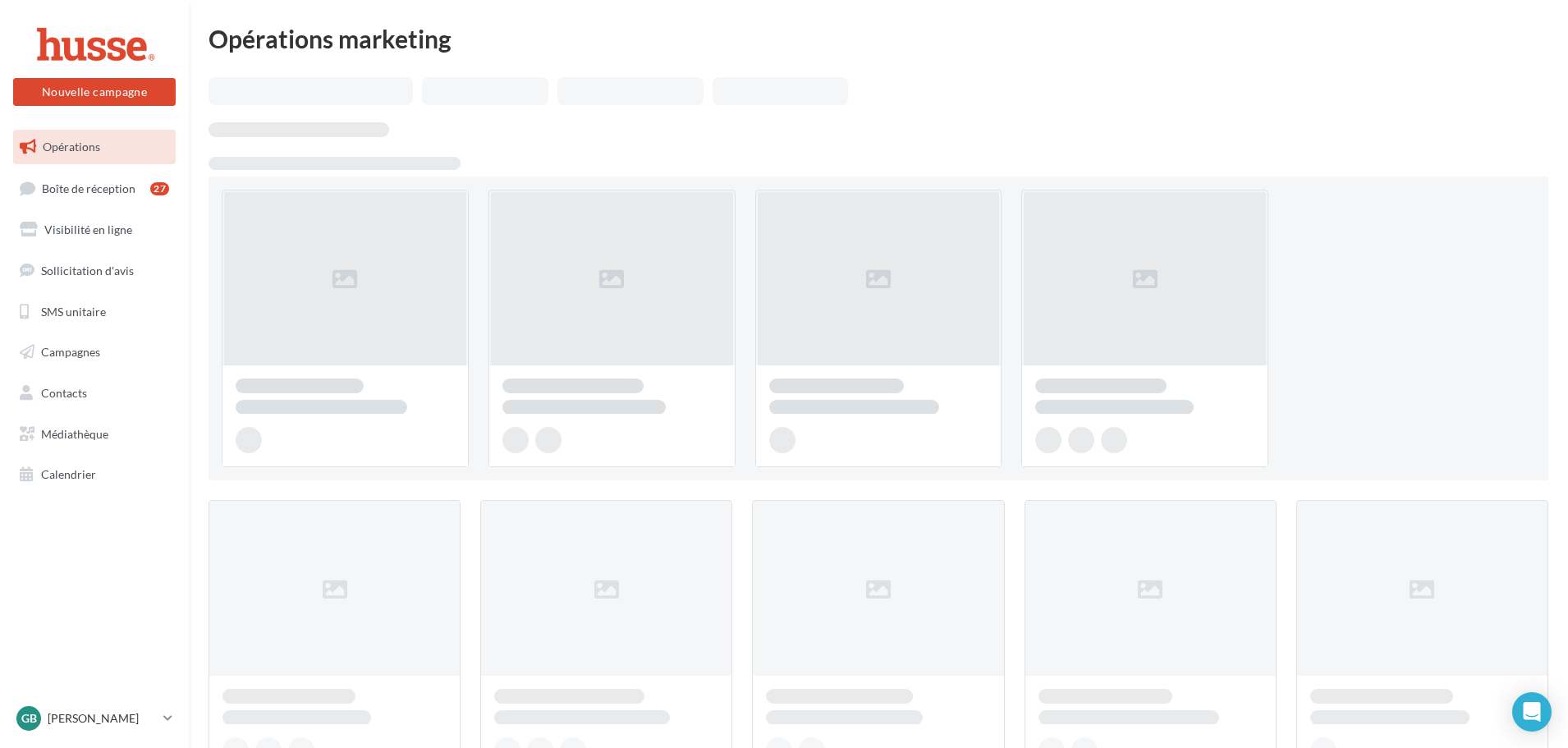
click at [166, 710] on link "GB Gilles BERTHEAUX gilles.b" at bounding box center [95, 718] width 163 height 31
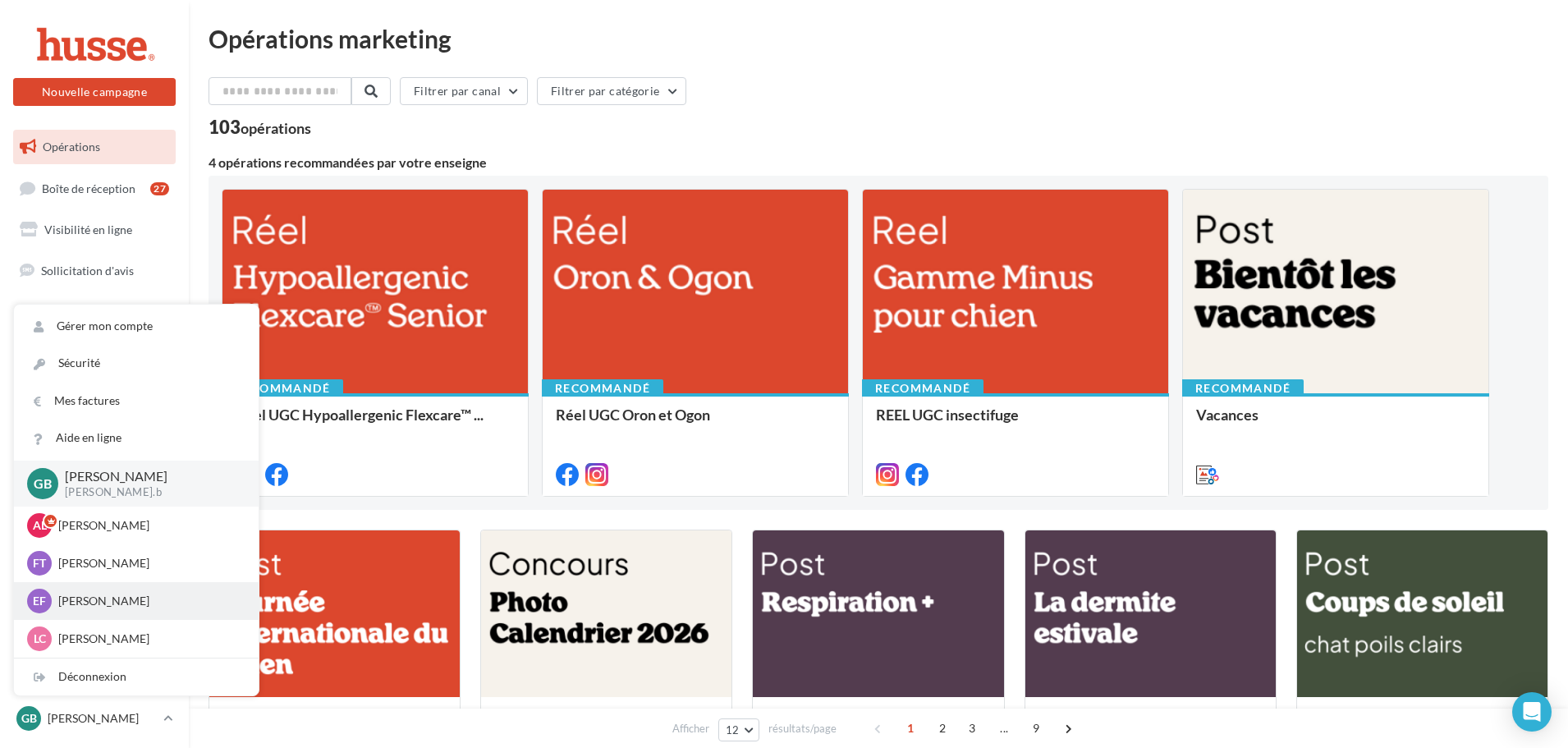
scroll to position [82, 0]
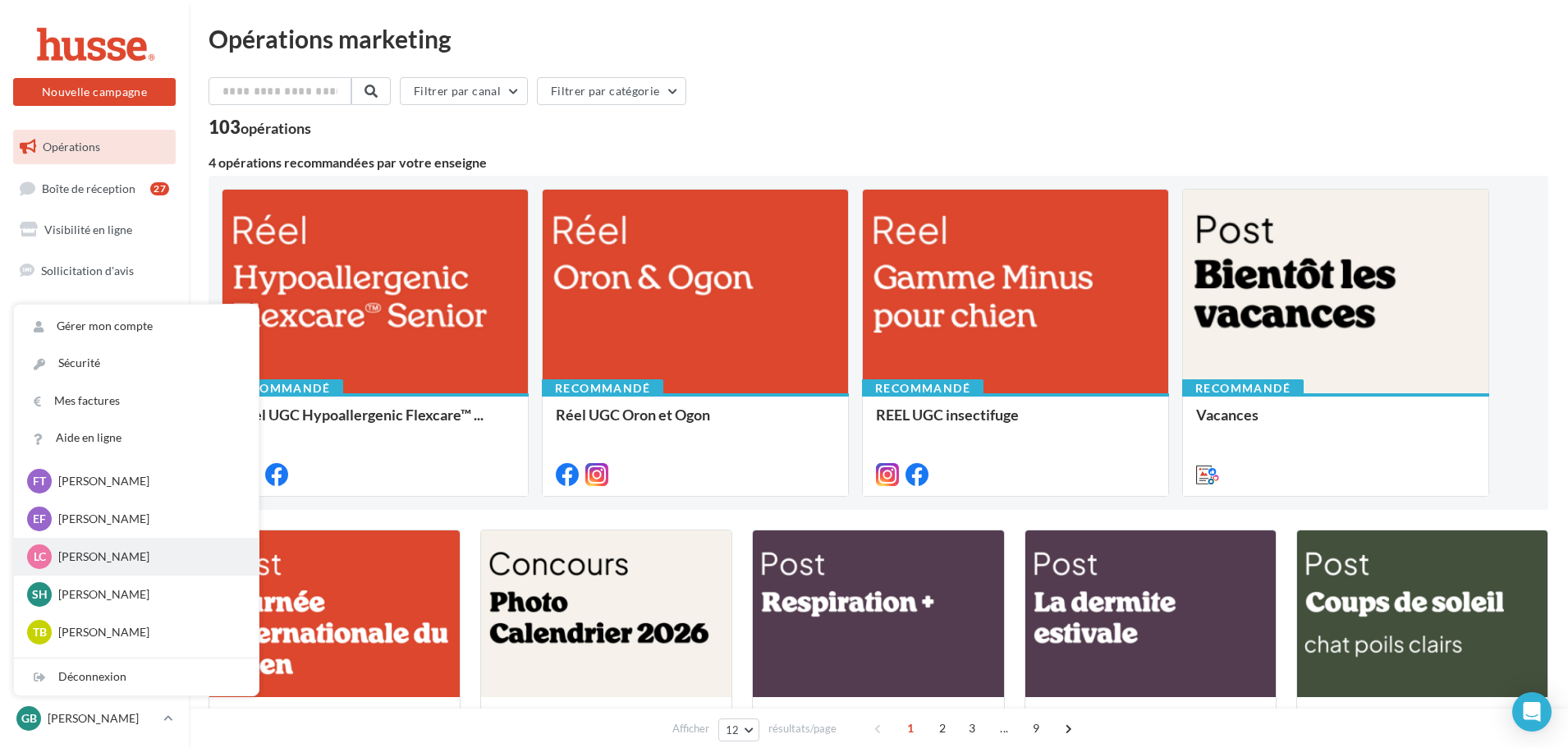
click at [95, 572] on div "LC Laurent CHEVALIER laurent.c" at bounding box center [136, 556] width 245 height 38
click at [96, 557] on p "Laurent CHEVALIER" at bounding box center [148, 556] width 181 height 16
